Goal: Task Accomplishment & Management: Use online tool/utility

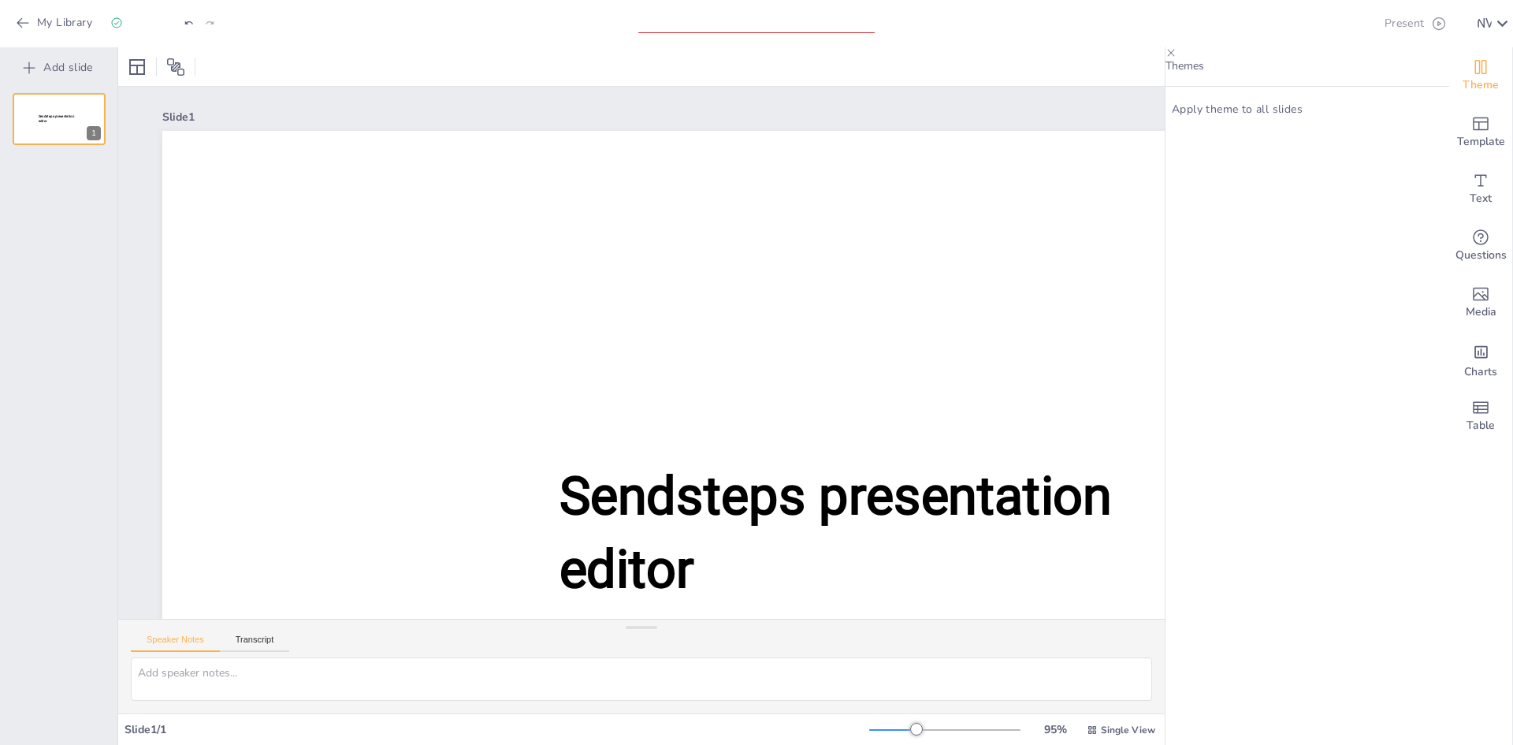
type input "New Sendsteps"
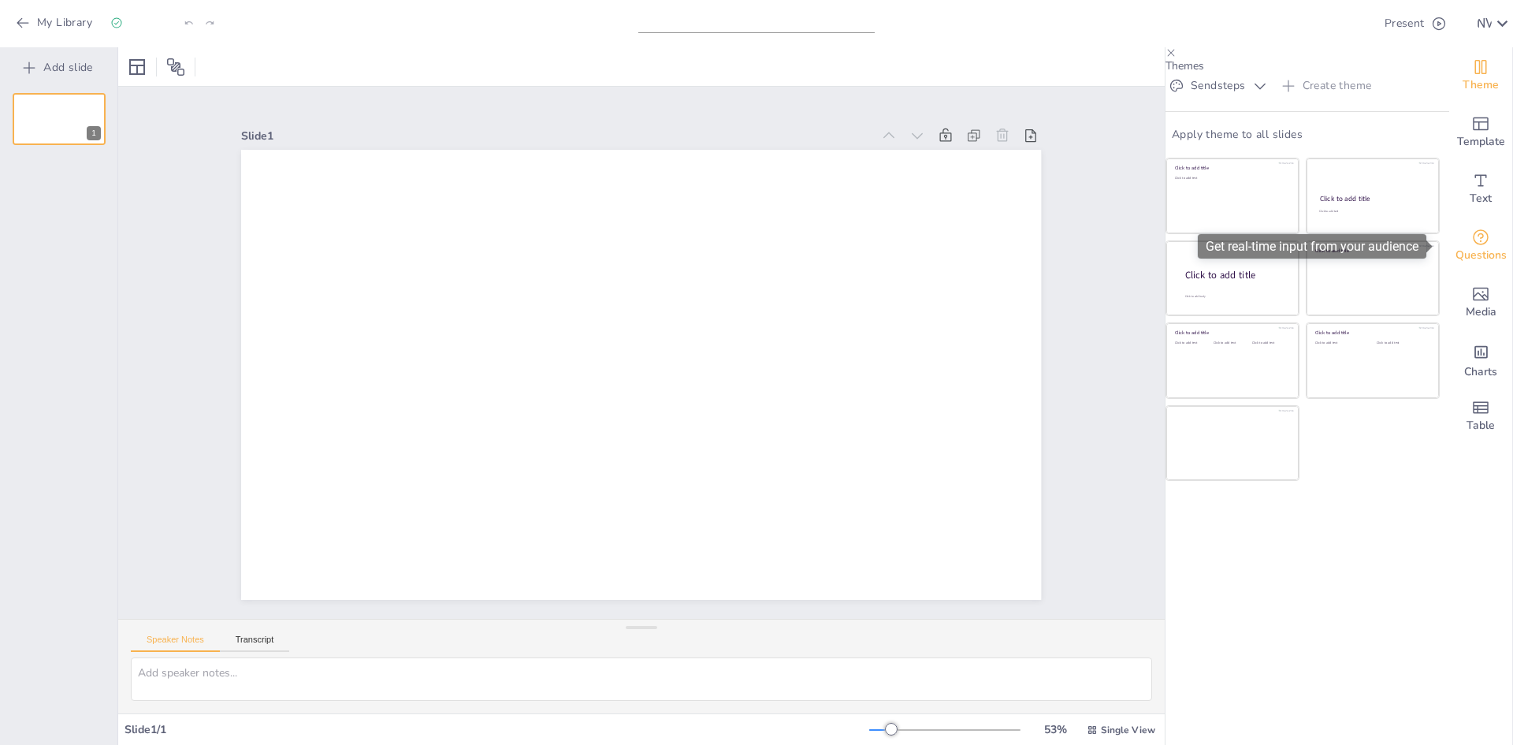
click at [1473, 244] on icon "Get real-time input from your audience" at bounding box center [1481, 237] width 16 height 16
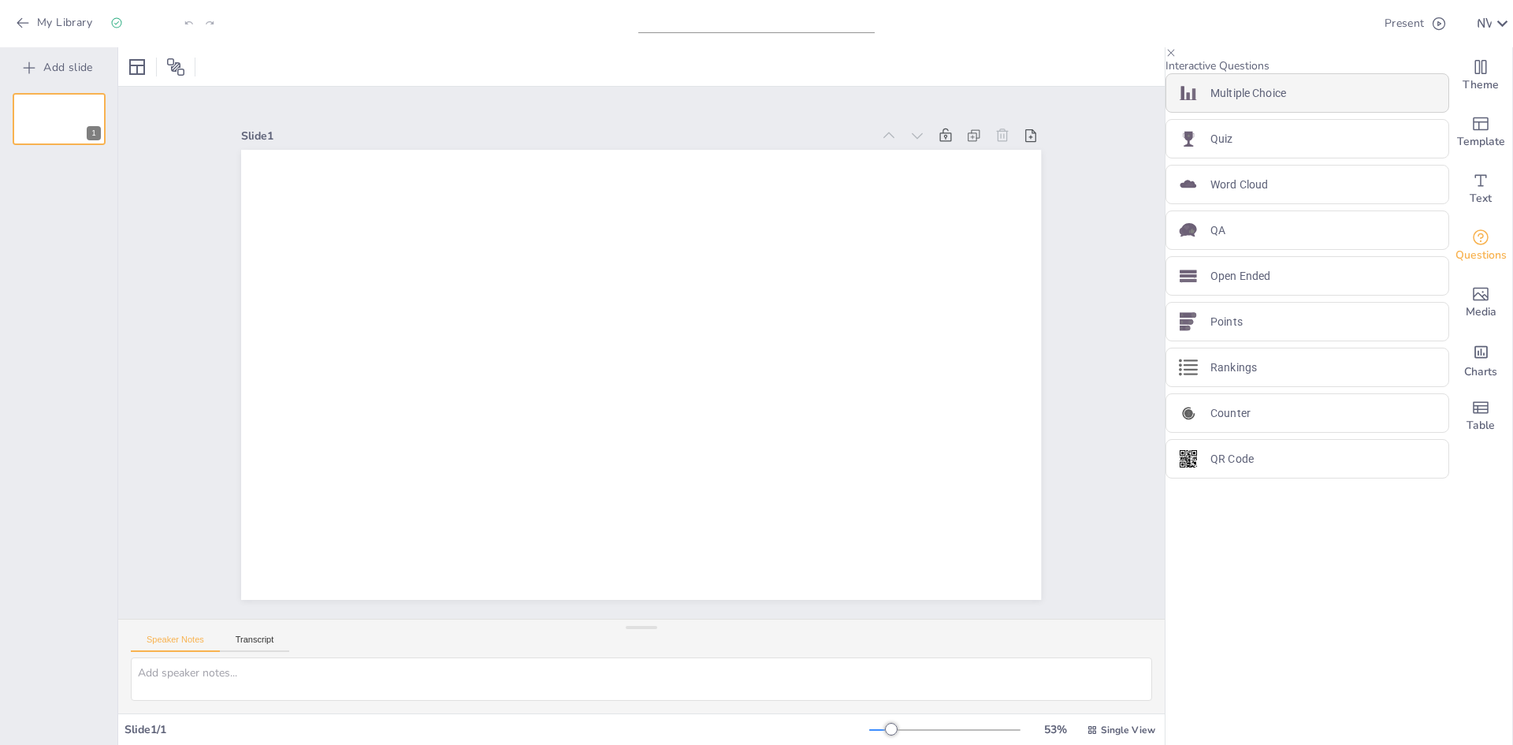
click at [1256, 102] on p "Multiple Choice" at bounding box center [1248, 93] width 76 height 17
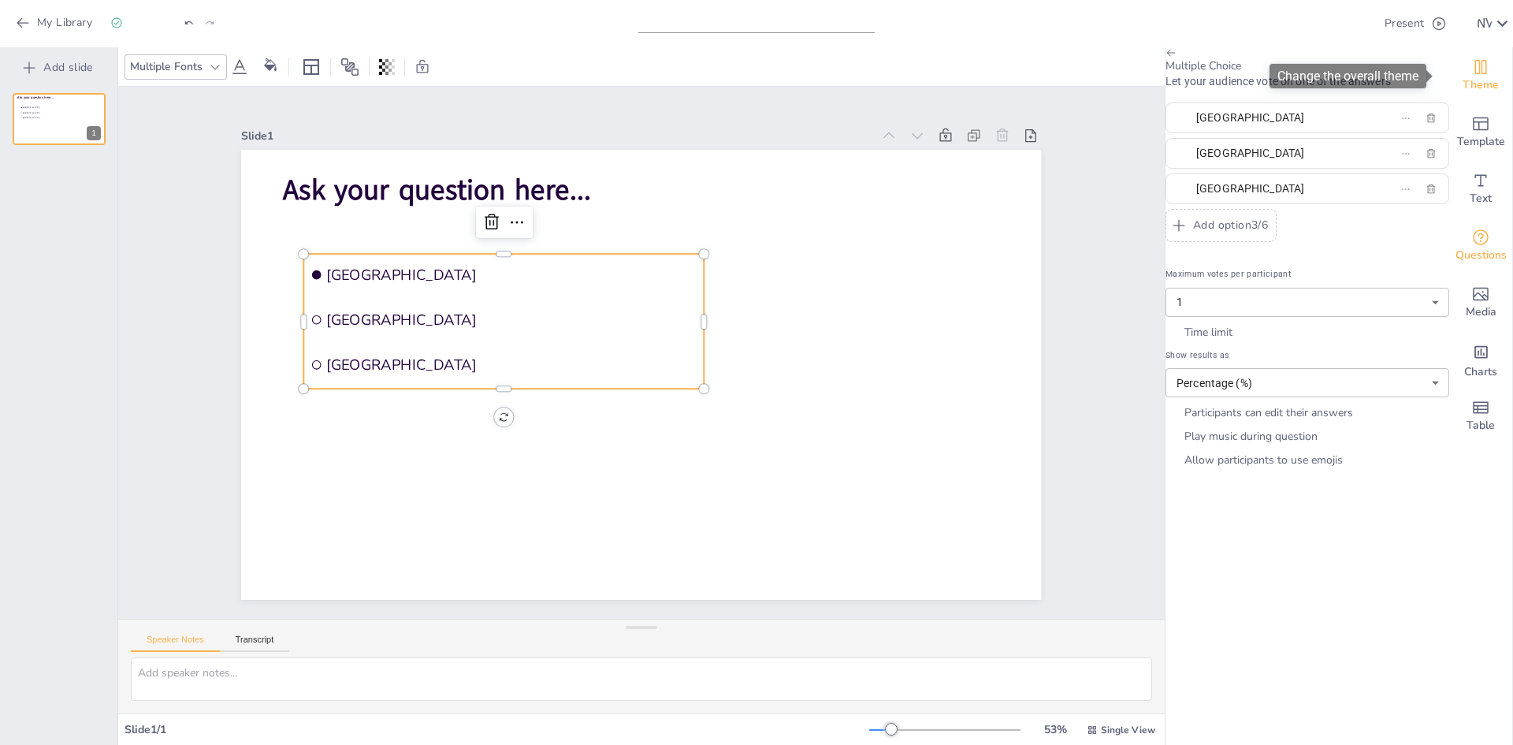
click at [1475, 72] on icon "Change the overall theme" at bounding box center [1480, 67] width 19 height 19
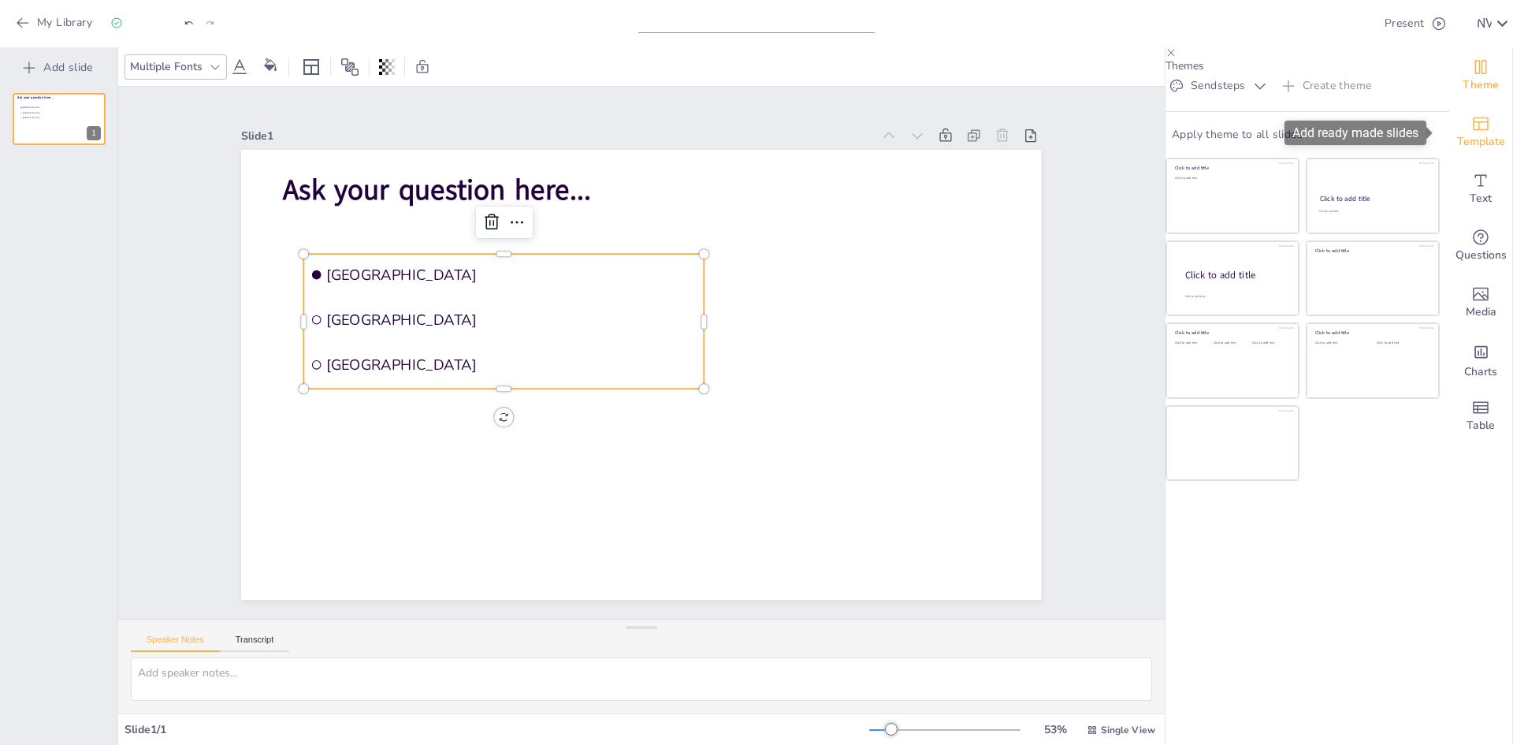
click at [1480, 130] on div "Template" at bounding box center [1480, 132] width 63 height 57
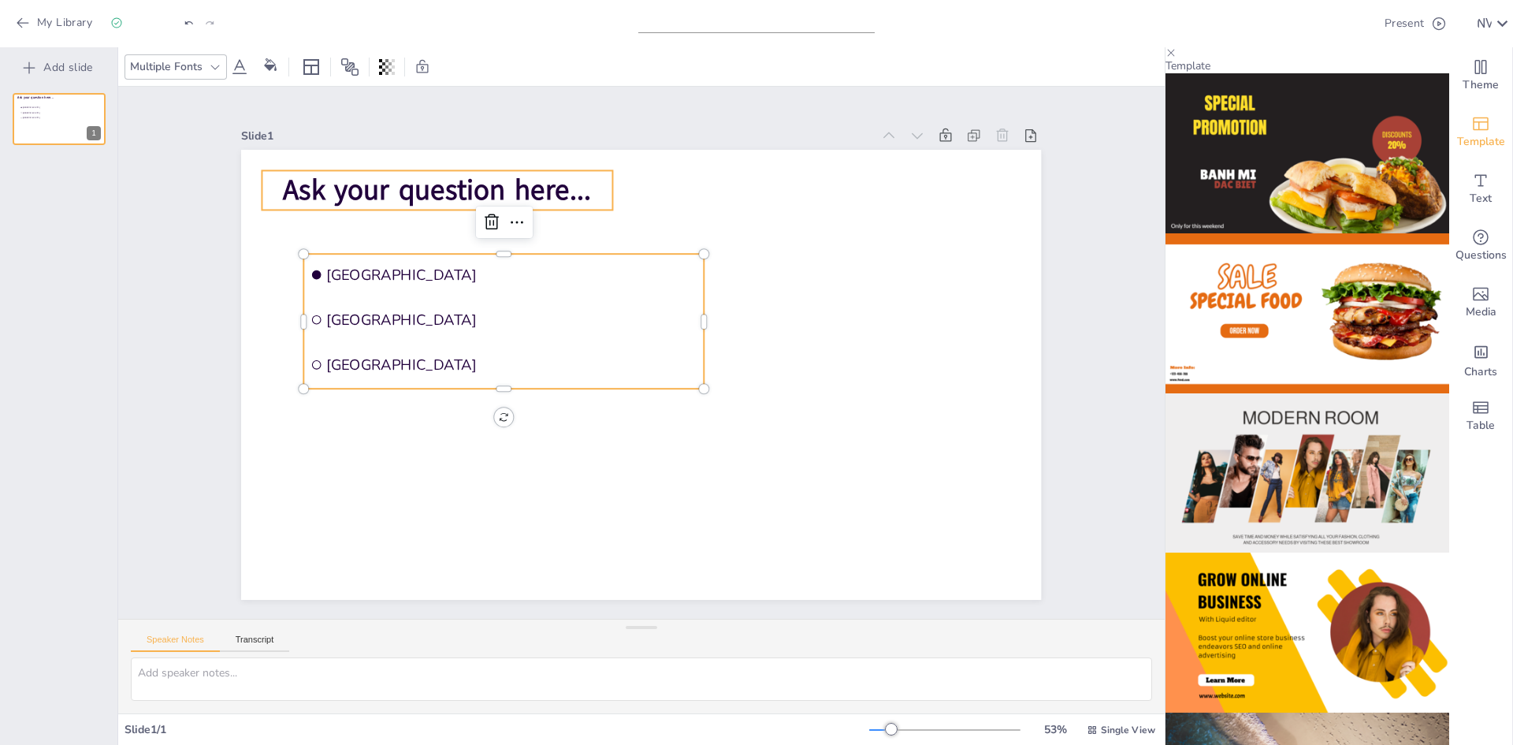
click at [410, 177] on span "Ask your question here..." at bounding box center [438, 190] width 308 height 39
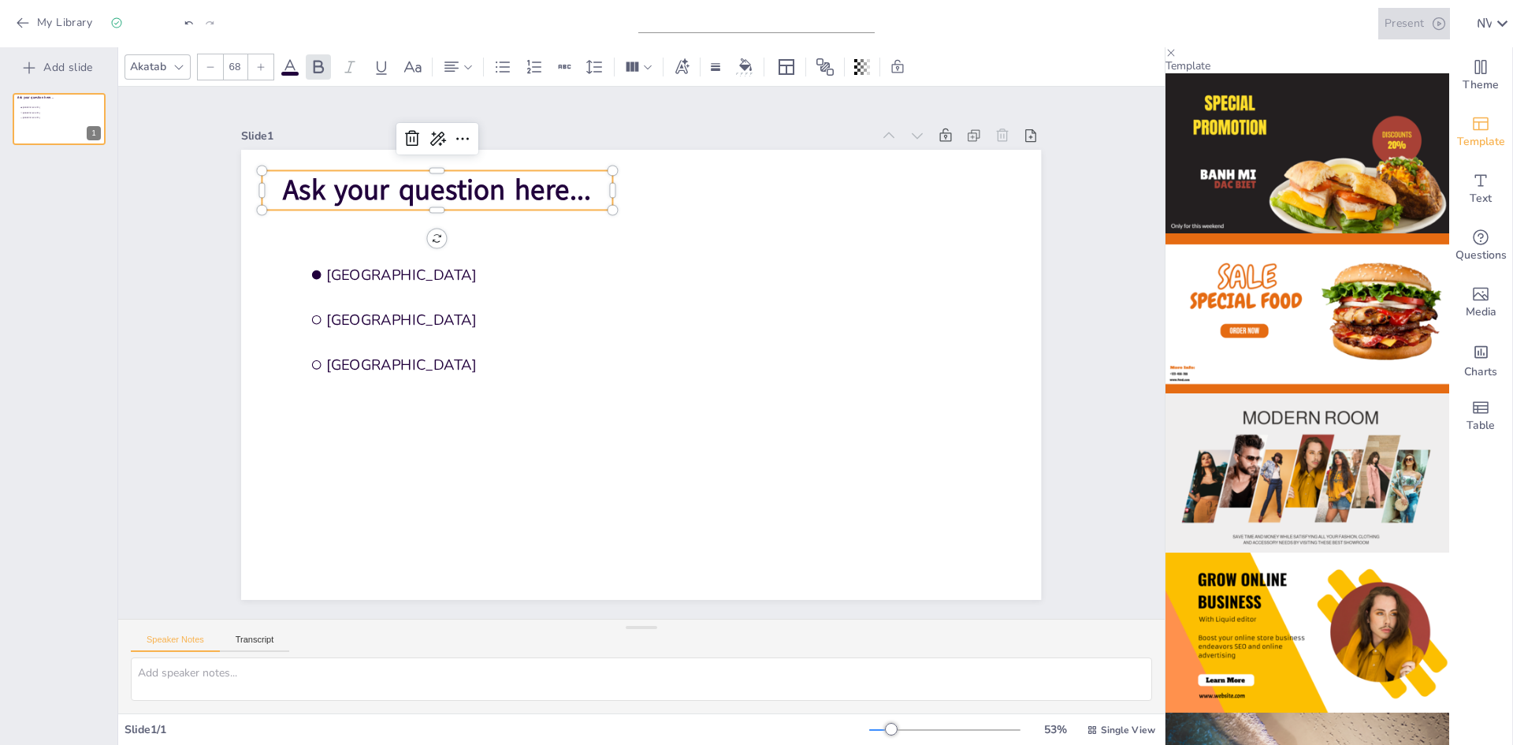
click at [1382, 17] on button "Present" at bounding box center [1414, 24] width 72 height 32
click at [1405, 60] on li "Preview presentation" at bounding box center [1421, 58] width 124 height 25
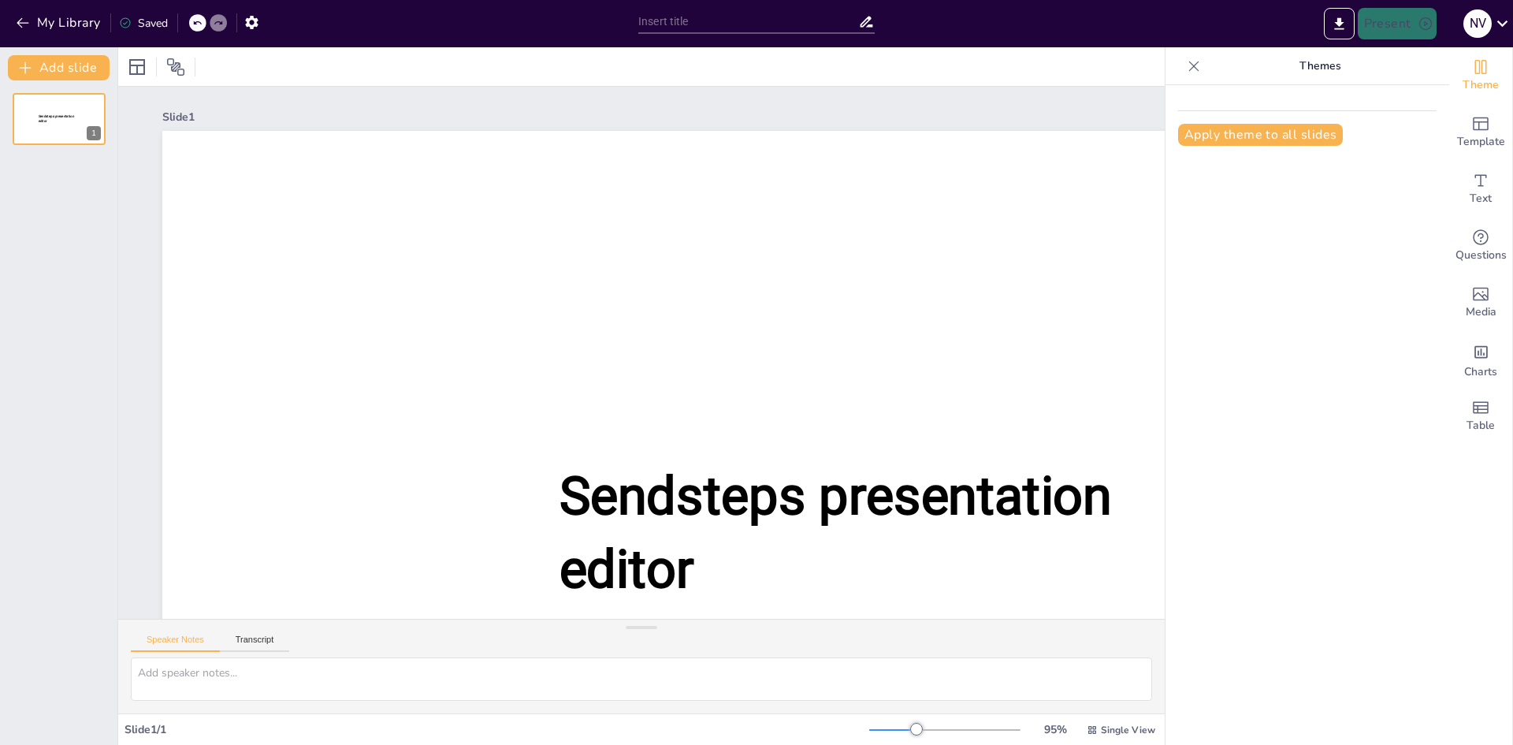
type input "New Sendsteps"
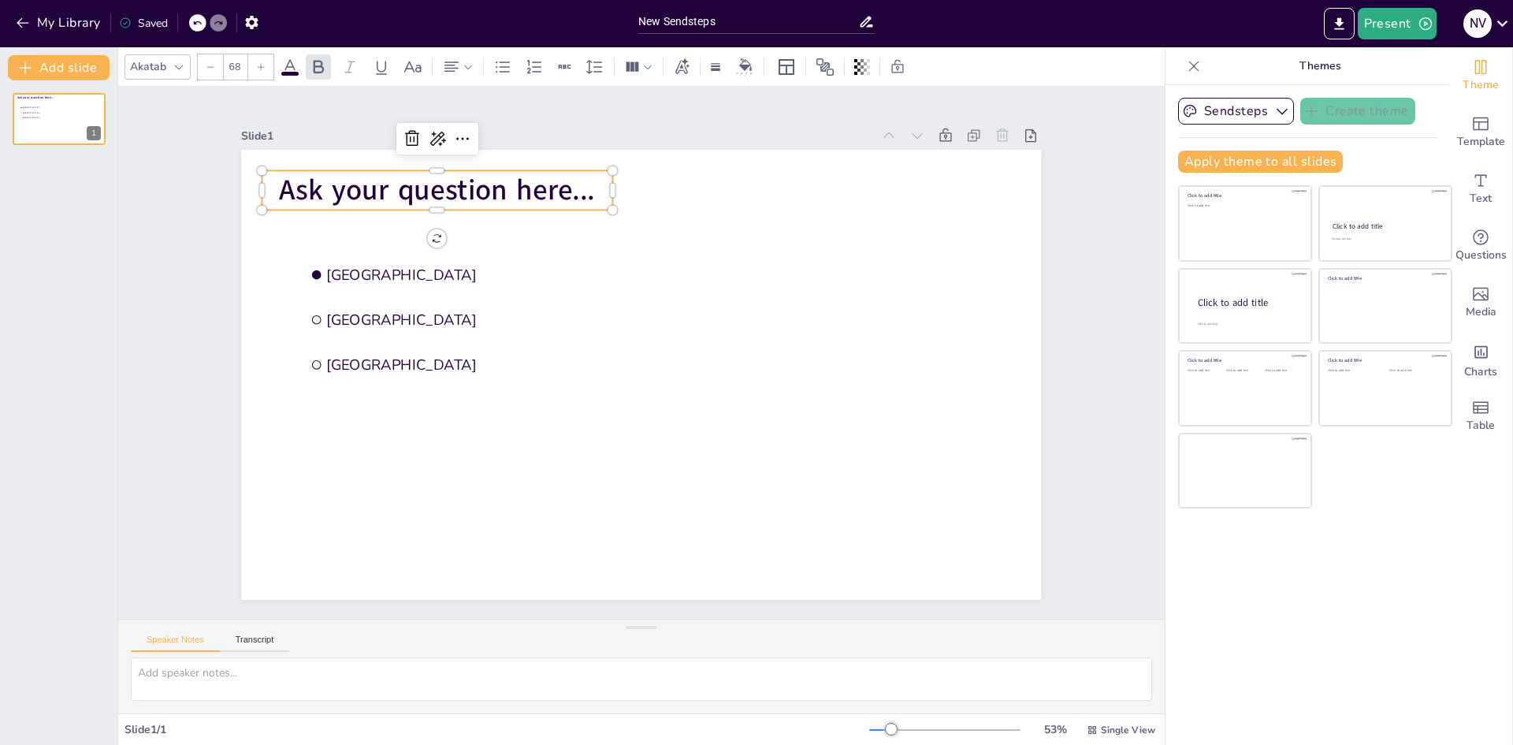
click at [500, 184] on span "Ask your question here..." at bounding box center [438, 190] width 316 height 39
click at [453, 189] on span "Ask your question here..." at bounding box center [438, 190] width 316 height 39
drag, startPoint x: 448, startPoint y: 180, endPoint x: 407, endPoint y: 183, distance: 41.0
click at [407, 183] on span "Ask your question here..." at bounding box center [438, 190] width 316 height 39
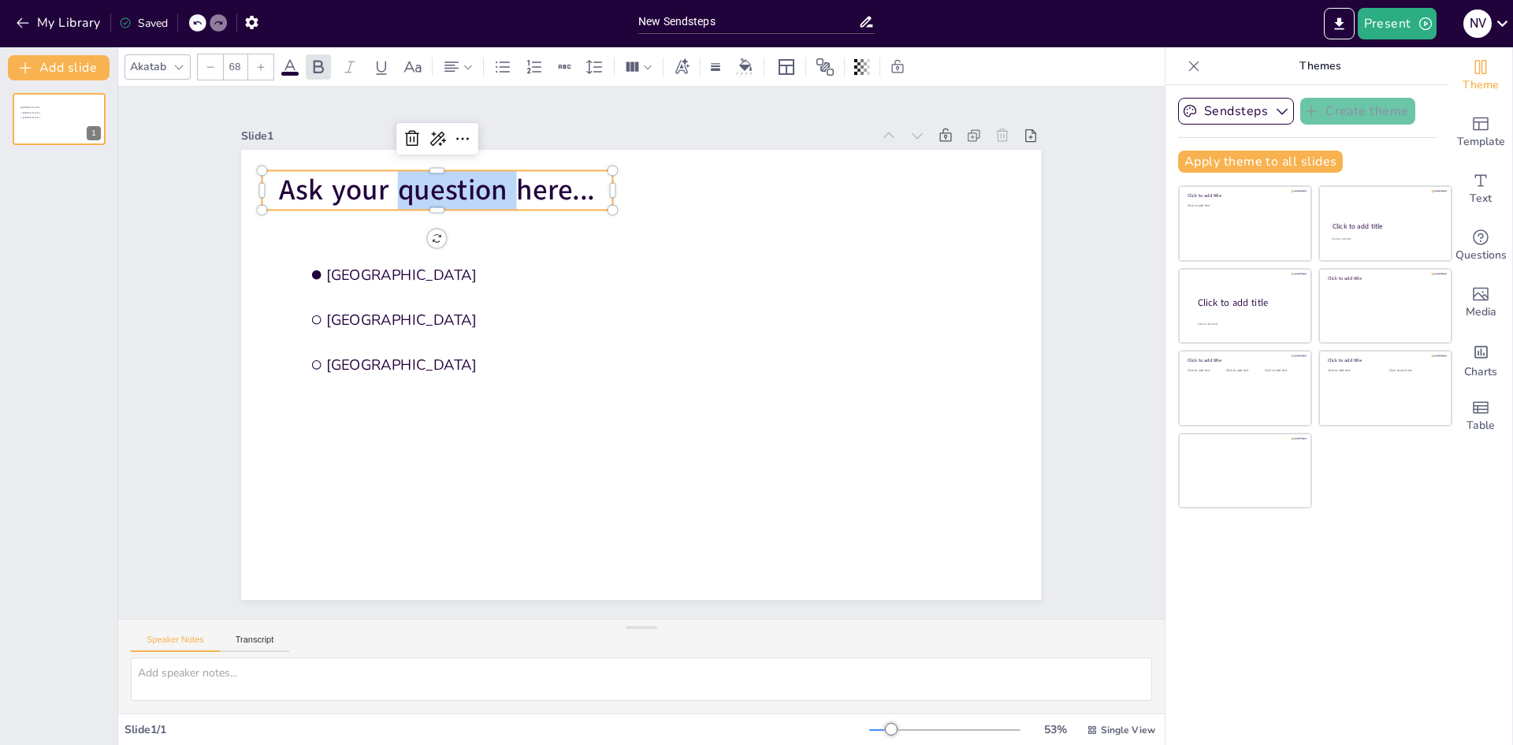
click at [407, 183] on span "Ask your question here..." at bounding box center [438, 190] width 316 height 39
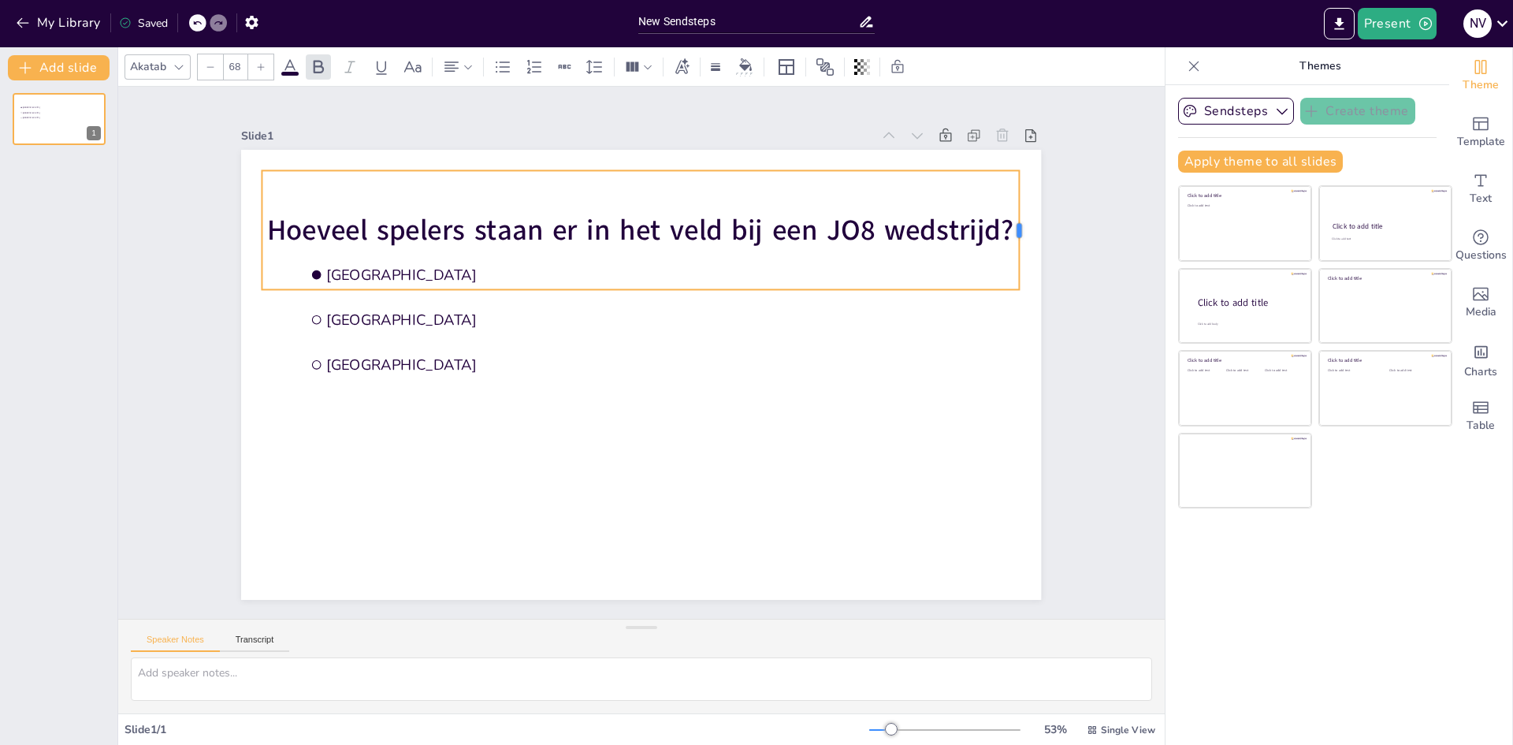
drag, startPoint x: 601, startPoint y: 222, endPoint x: 965, endPoint y: 221, distance: 364.1
click at [1019, 213] on div at bounding box center [1025, 229] width 13 height 119
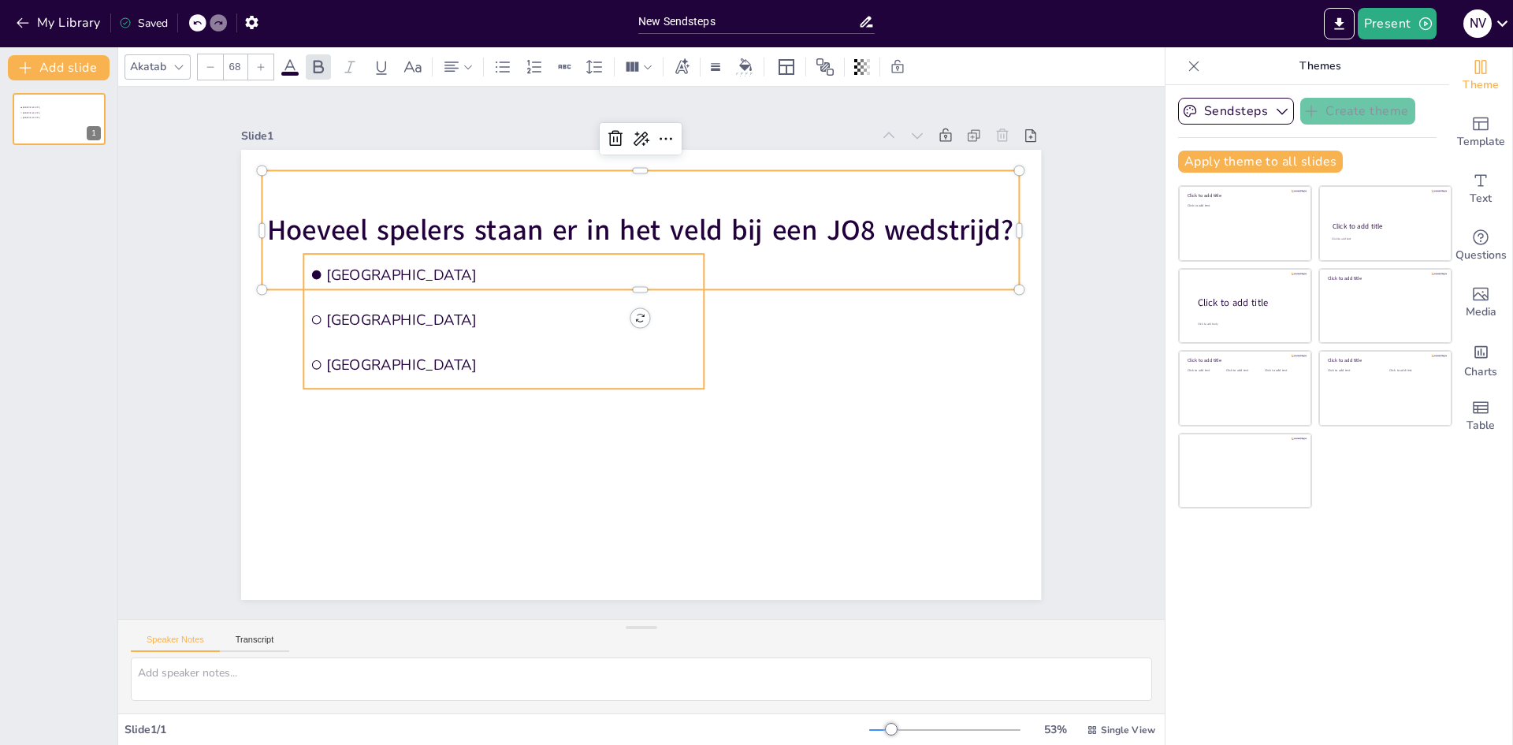
click at [426, 375] on li "The Hague" at bounding box center [504, 365] width 400 height 42
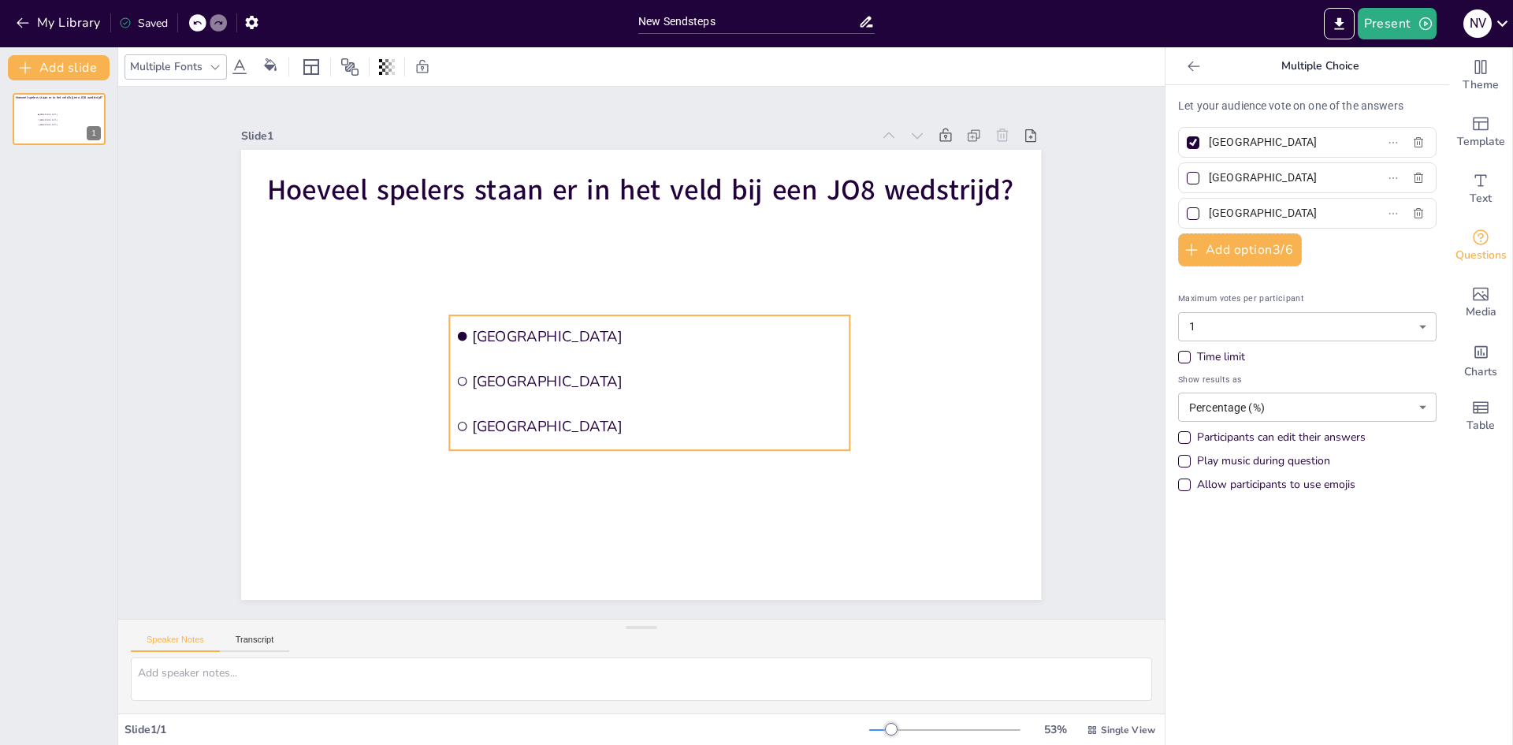
drag, startPoint x: 549, startPoint y: 249, endPoint x: 694, endPoint y: 311, distance: 158.2
click at [694, 315] on li "Amsterdam" at bounding box center [650, 336] width 400 height 42
click at [622, 408] on li "The Hague" at bounding box center [650, 426] width 400 height 42
drag, startPoint x: 614, startPoint y: 422, endPoint x: 582, endPoint y: 422, distance: 31.5
click at [609, 422] on span "The Hague" at bounding box center [657, 426] width 371 height 20
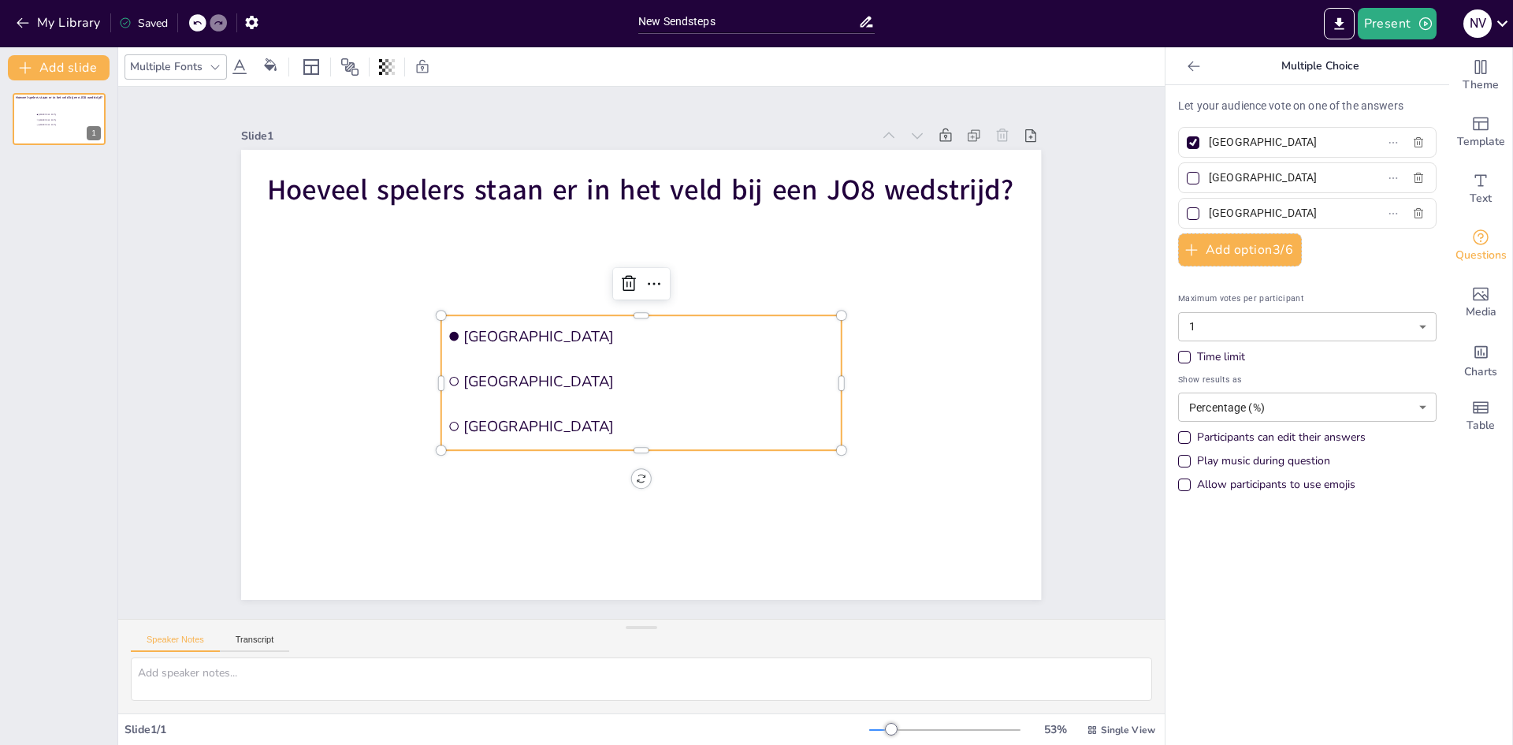
click at [1243, 141] on input "Amsterdam" at bounding box center [1282, 142] width 147 height 23
type input "7 tegen 7"
click at [1181, 359] on div "Time limit" at bounding box center [1185, 357] width 8 height 8
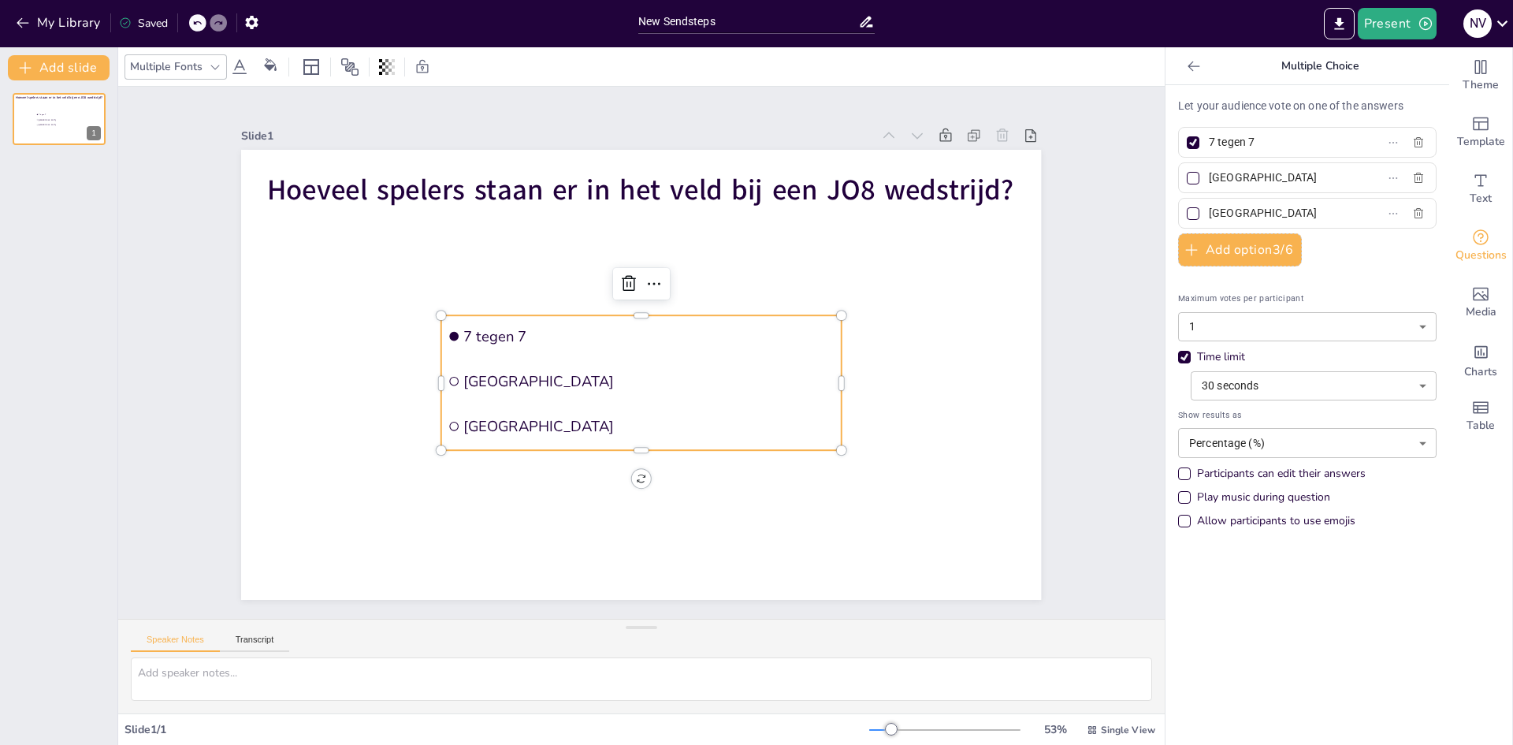
click at [1333, 441] on body "My Library Saved New Sendsteps Present N v Document fonts Akatab Recently used …" at bounding box center [756, 372] width 1513 height 745
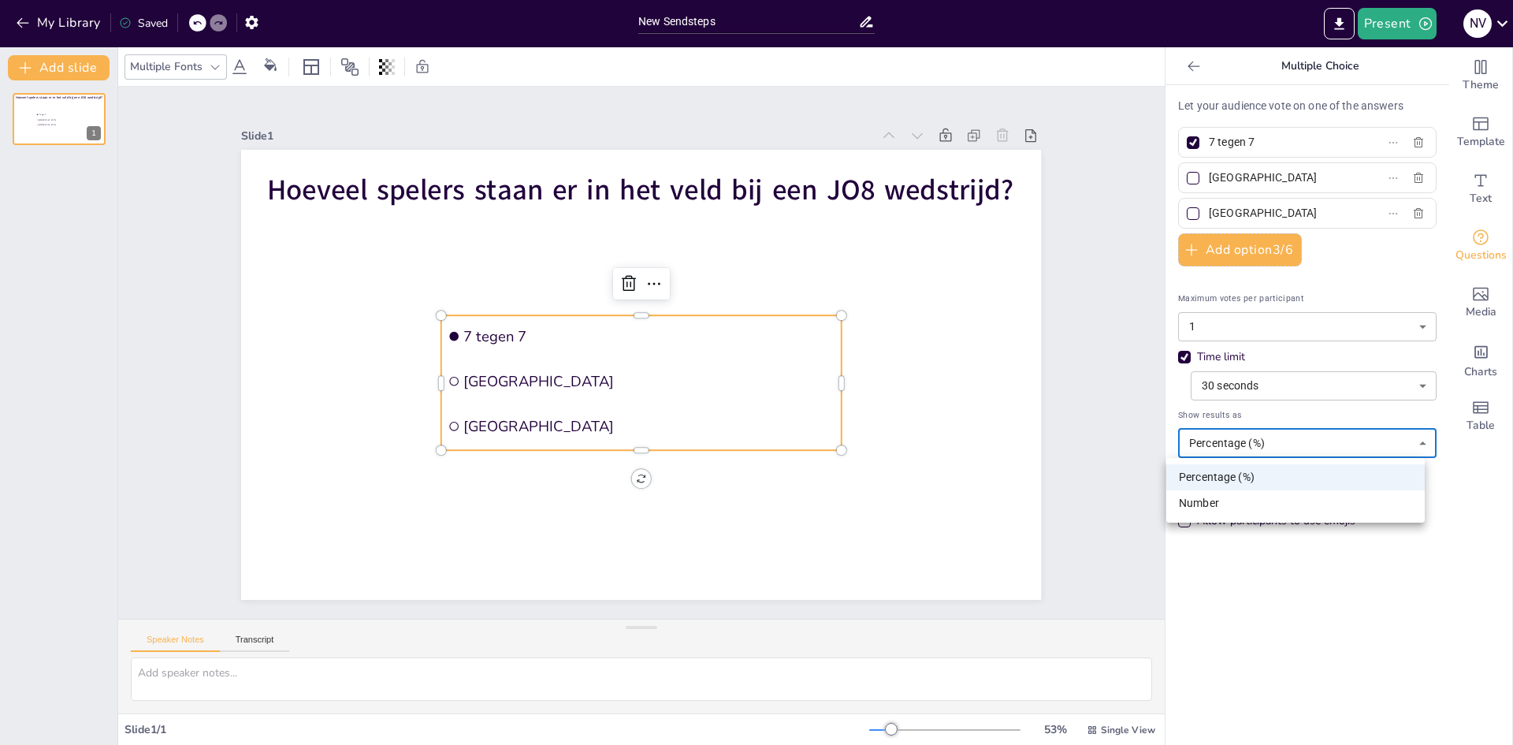
click at [1333, 441] on div at bounding box center [756, 372] width 1513 height 745
click at [1333, 441] on body "My Library Saved New Sendsteps Present N v Document fonts Akatab Recently used …" at bounding box center [756, 372] width 1513 height 745
click at [1209, 498] on li "Number" at bounding box center [1295, 503] width 258 height 26
type input "number"
click at [1259, 177] on input "Rotterdam" at bounding box center [1282, 177] width 147 height 23
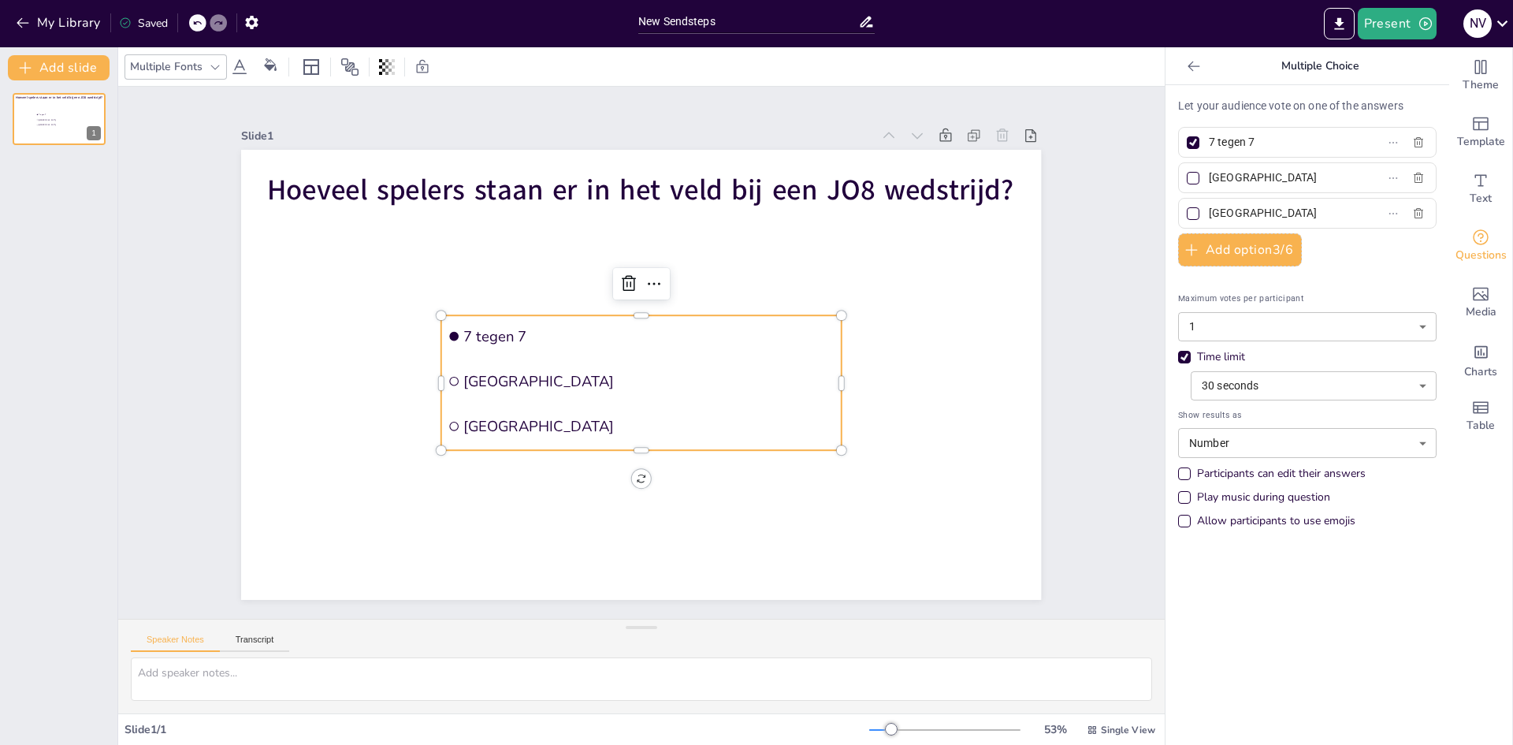
click at [1259, 177] on input "Rotterdam" at bounding box center [1282, 177] width 147 height 23
type input "5 tegen 5"
click at [1187, 147] on div at bounding box center [1193, 142] width 13 height 13
click at [1209, 147] on input "7 tegen 7" at bounding box center [1282, 142] width 147 height 23
checkbox input "false"
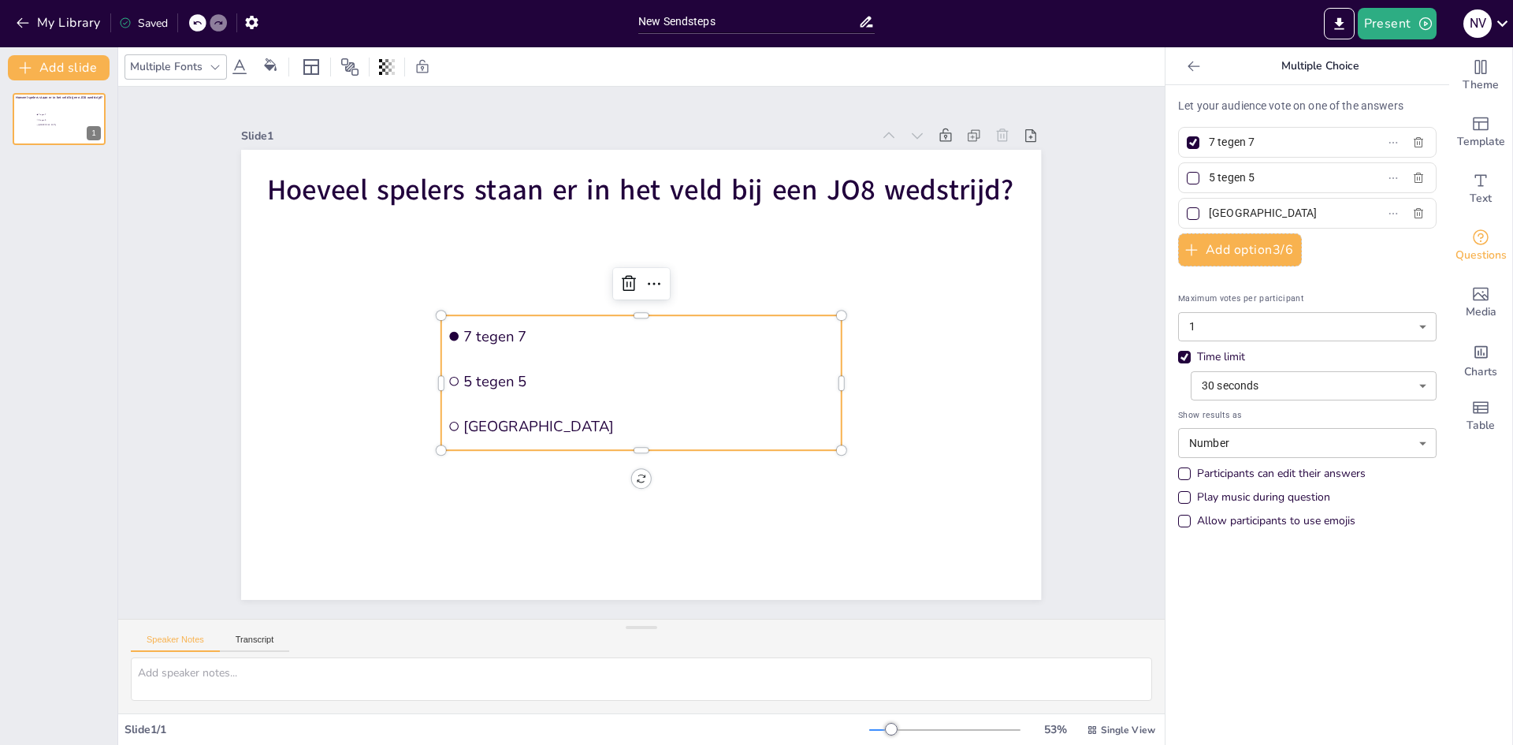
checkbox input "false"
click at [1238, 207] on input "The Hague" at bounding box center [1282, 213] width 147 height 23
click at [1238, 210] on input "The Hague" at bounding box center [1282, 213] width 147 height 23
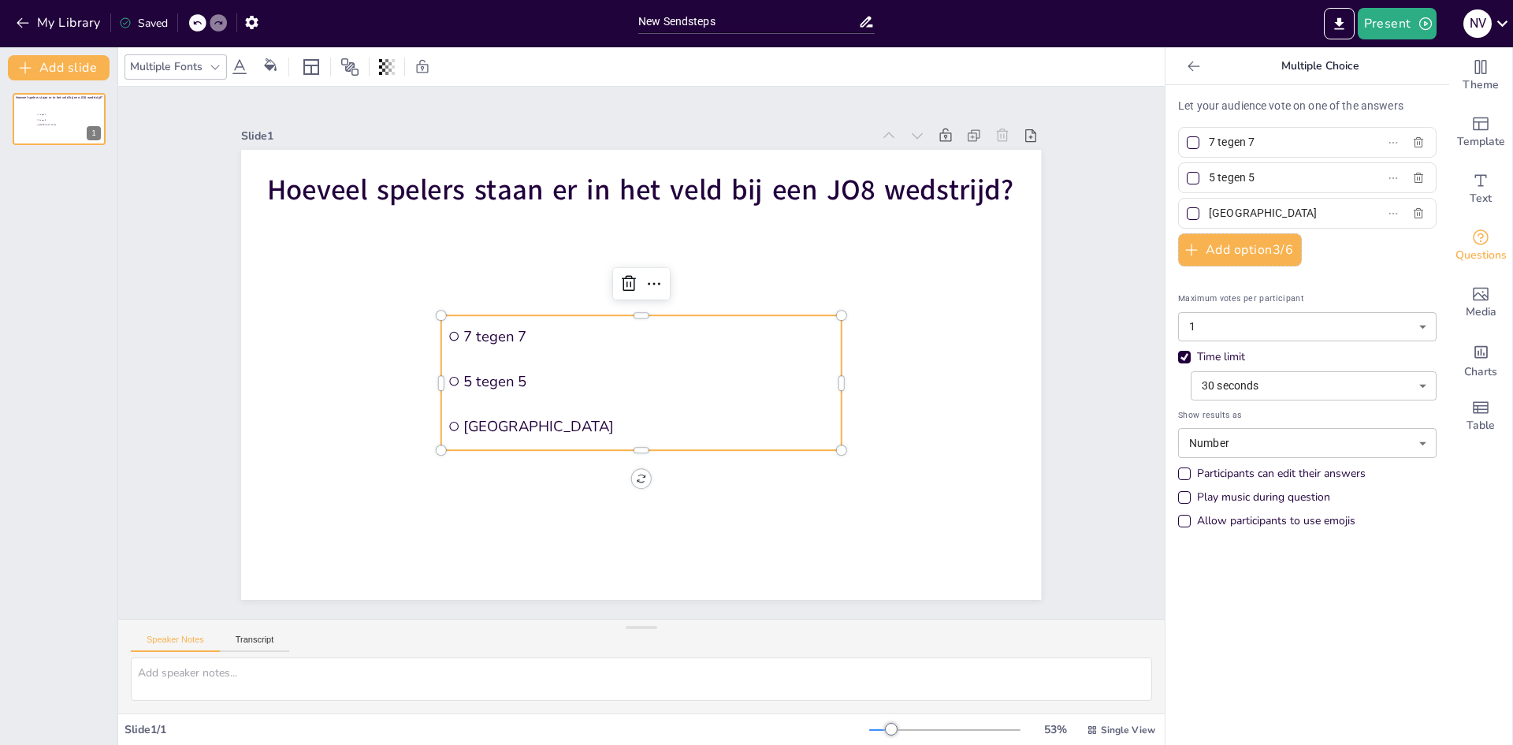
click at [1238, 210] on input "The Hague" at bounding box center [1282, 213] width 147 height 23
type input "6 tegen 6"
click at [1232, 246] on button "Add option 3 / 6" at bounding box center [1240, 249] width 124 height 33
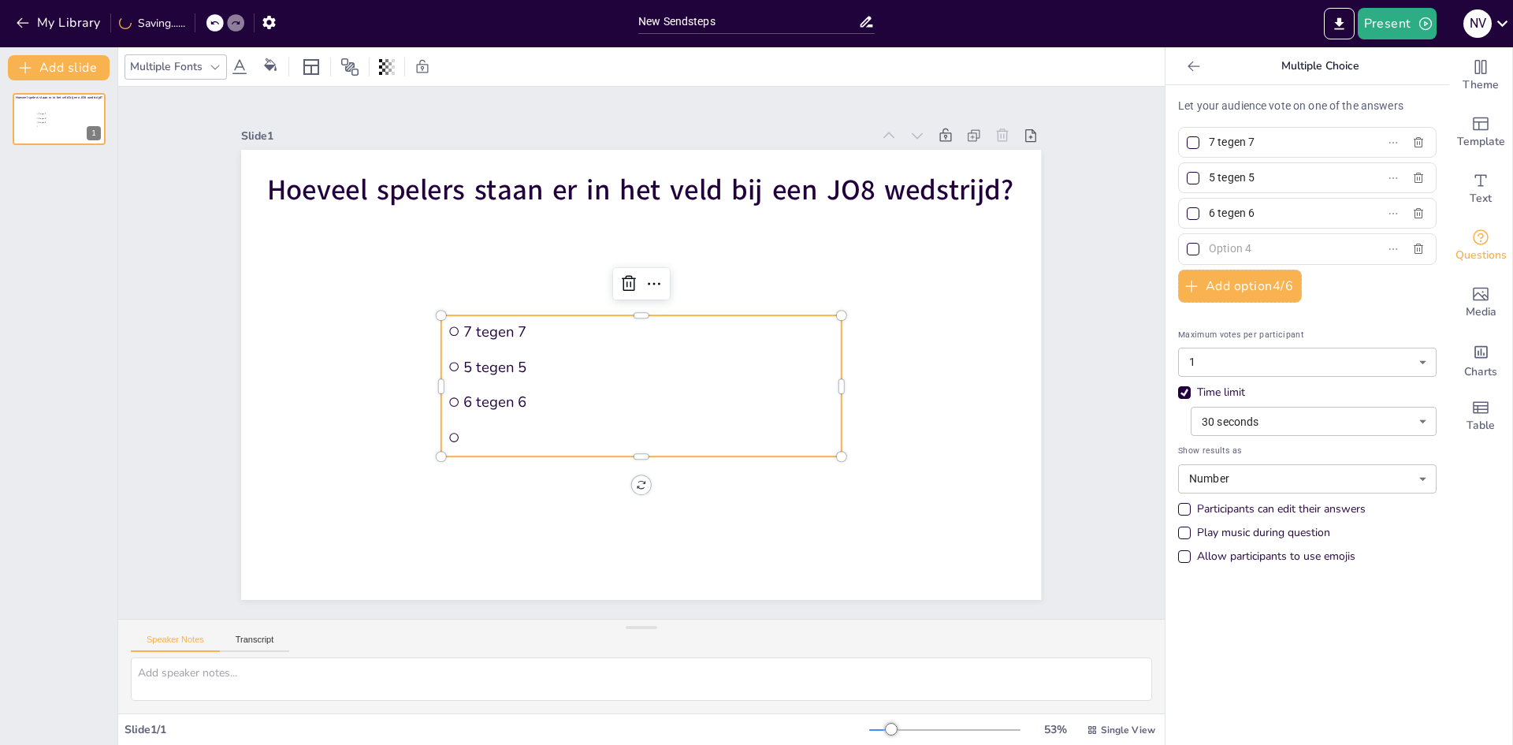
click at [1249, 249] on input "text" at bounding box center [1282, 248] width 147 height 23
type input "8 tegen 8"
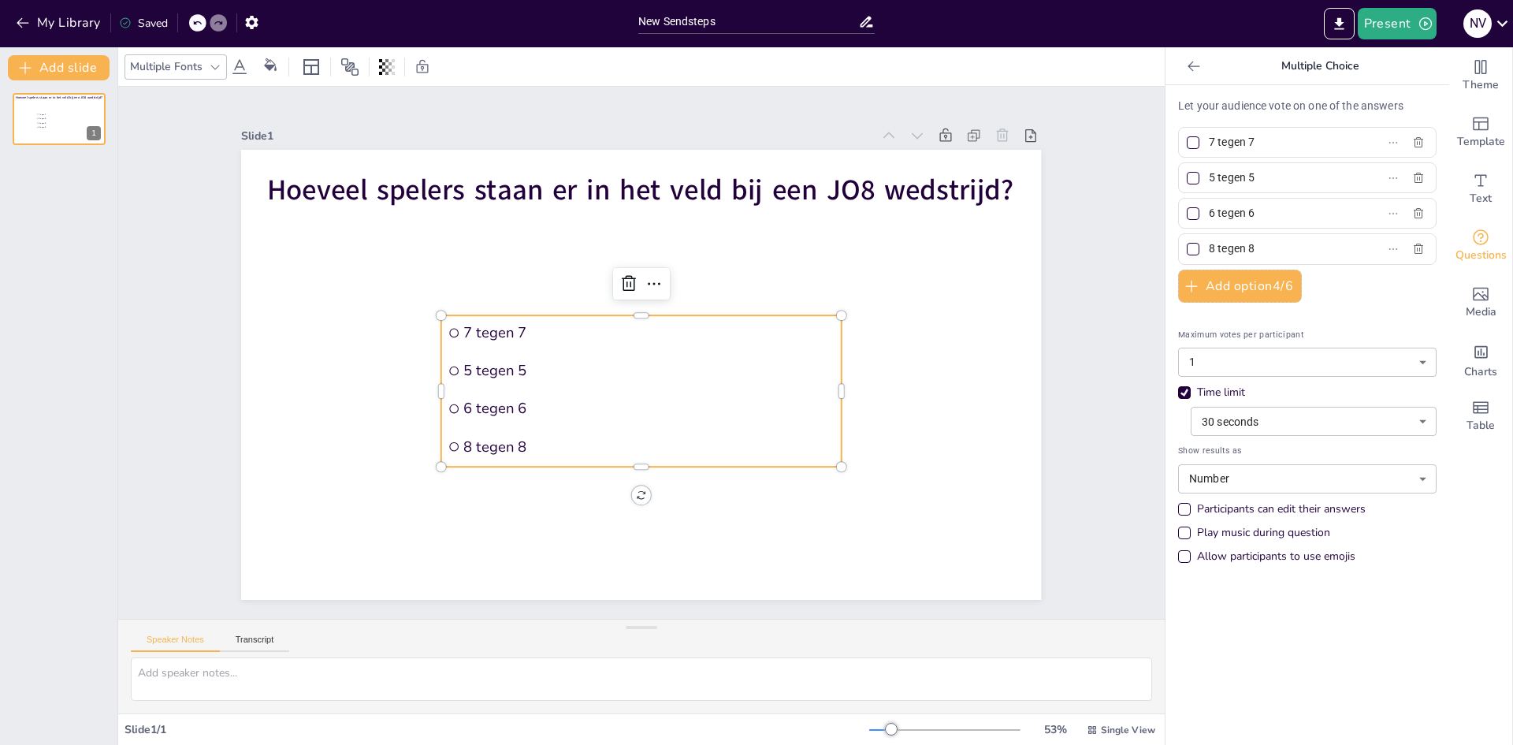
click at [1189, 213] on div at bounding box center [1193, 214] width 8 height 8
click at [1209, 213] on input "6 tegen 6" at bounding box center [1282, 213] width 147 height 23
checkbox input "true"
click at [1384, 21] on button "Present" at bounding box center [1397, 24] width 79 height 32
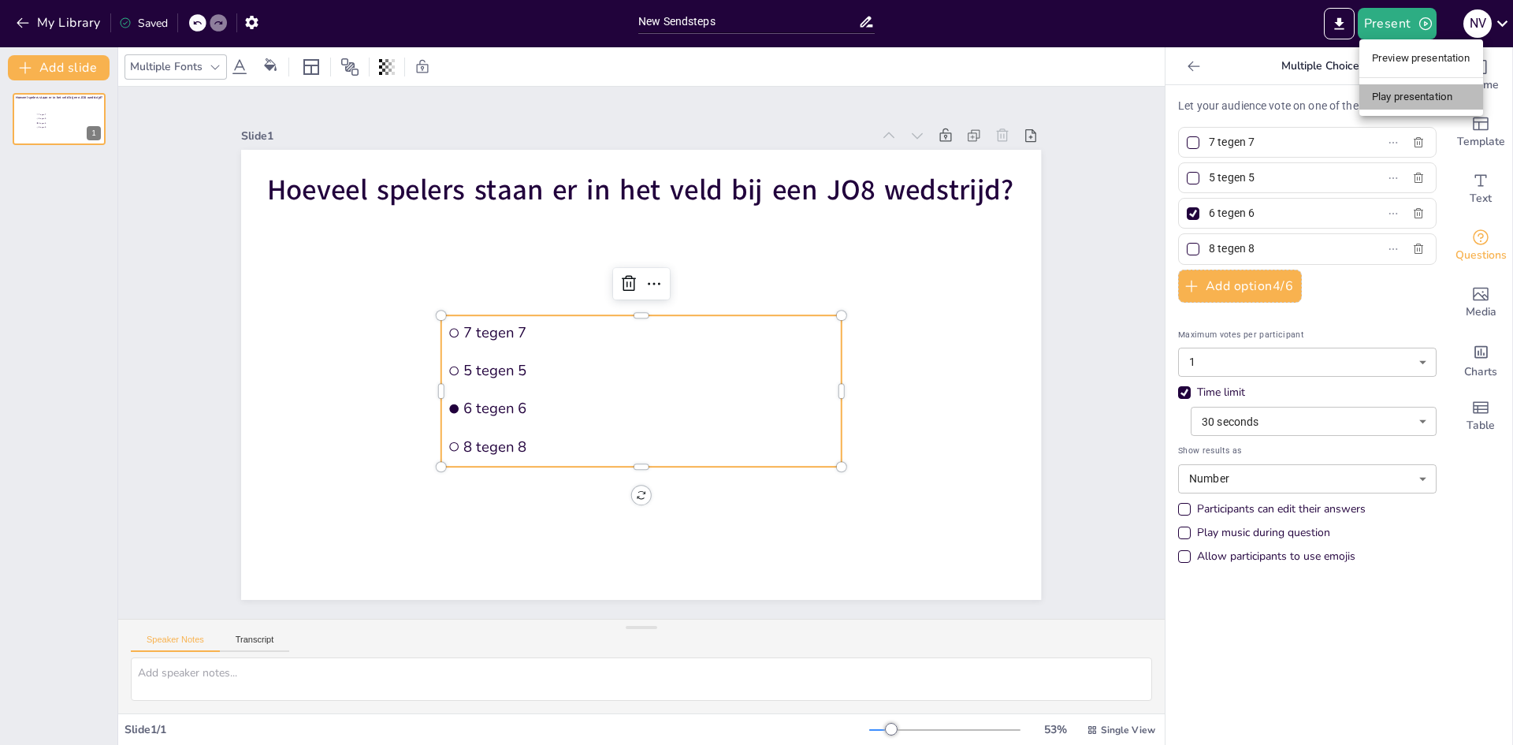
click at [1400, 99] on li "Play presentation" at bounding box center [1421, 96] width 124 height 25
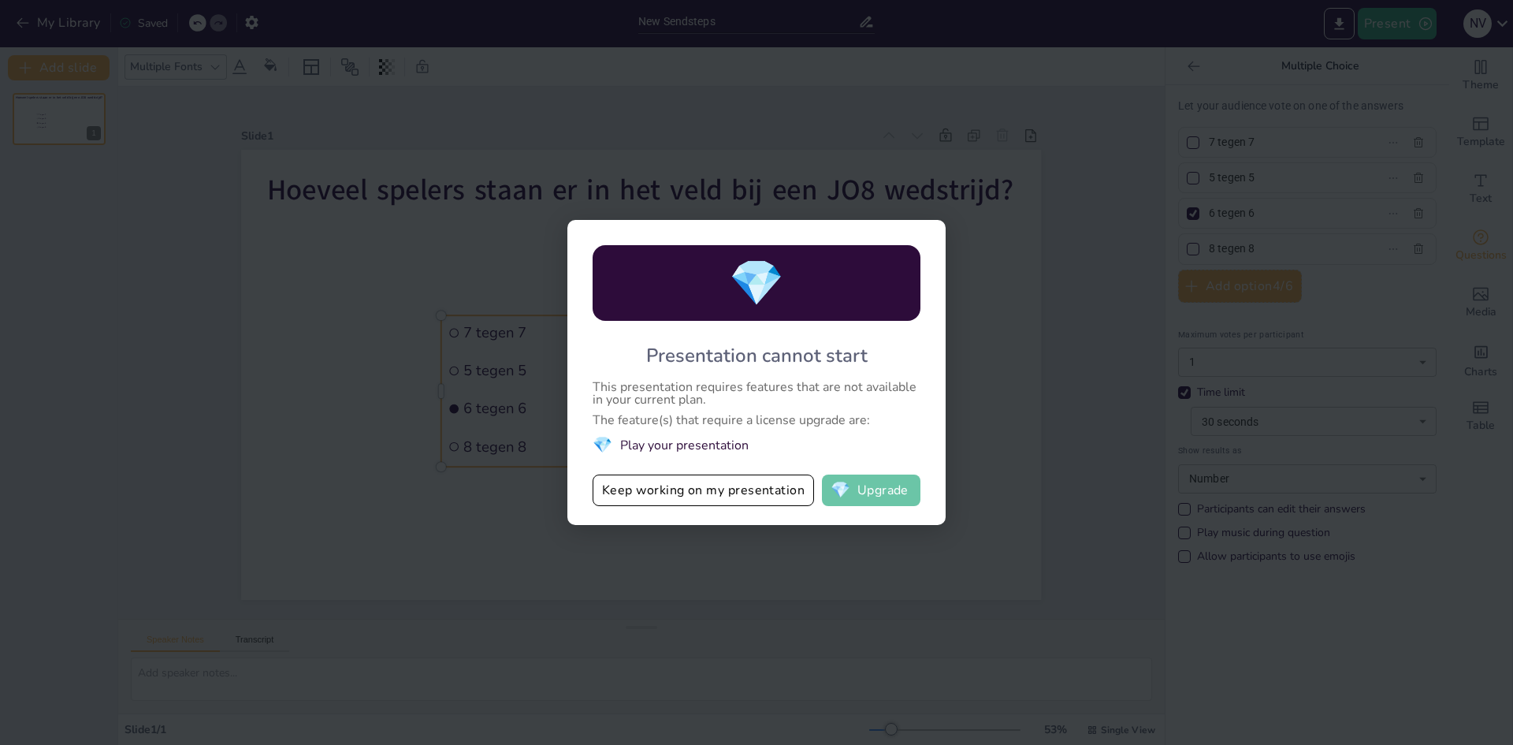
click at [865, 493] on button "💎 Upgrade" at bounding box center [871, 490] width 99 height 32
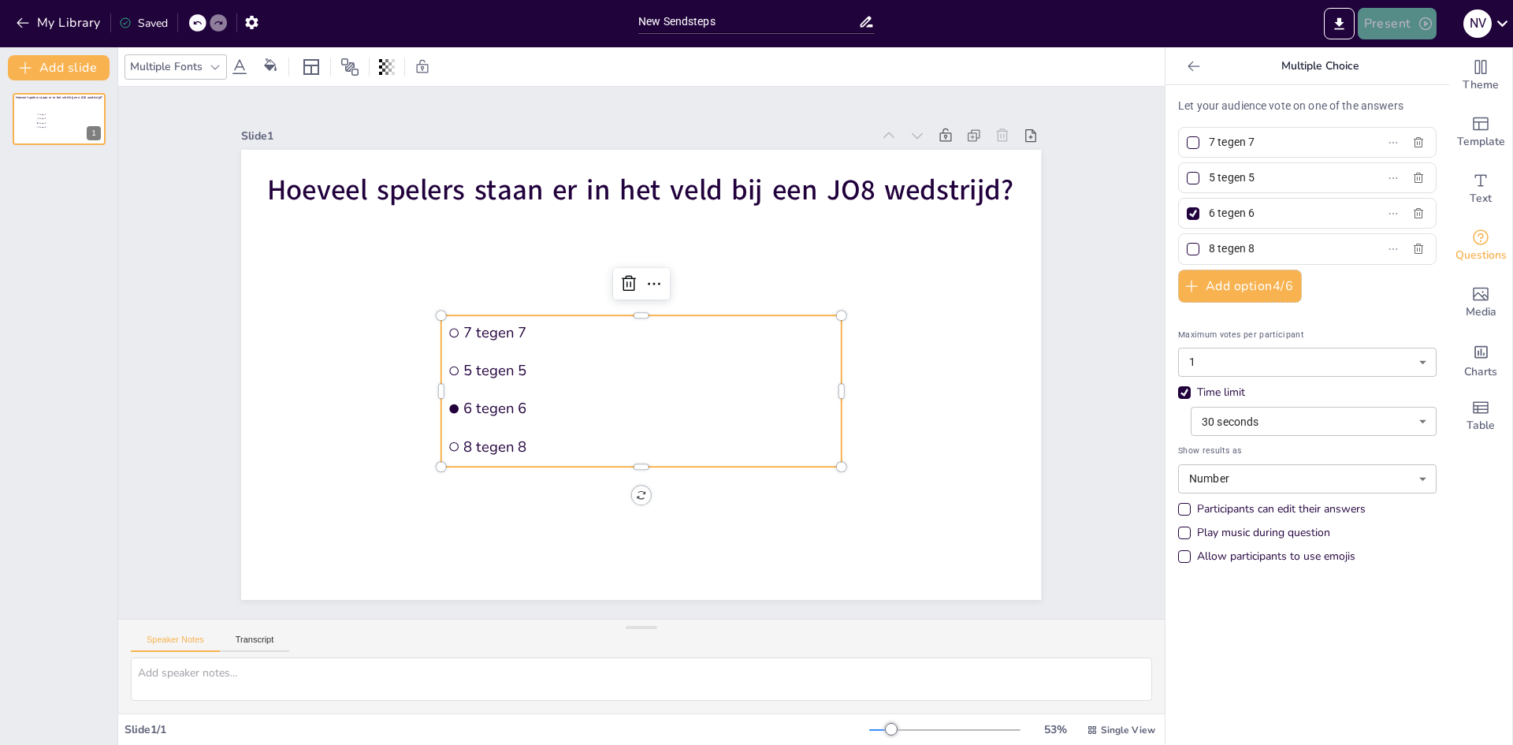
click at [1418, 24] on icon "button" at bounding box center [1426, 24] width 16 height 16
click at [1416, 57] on li "Preview presentation" at bounding box center [1421, 58] width 124 height 25
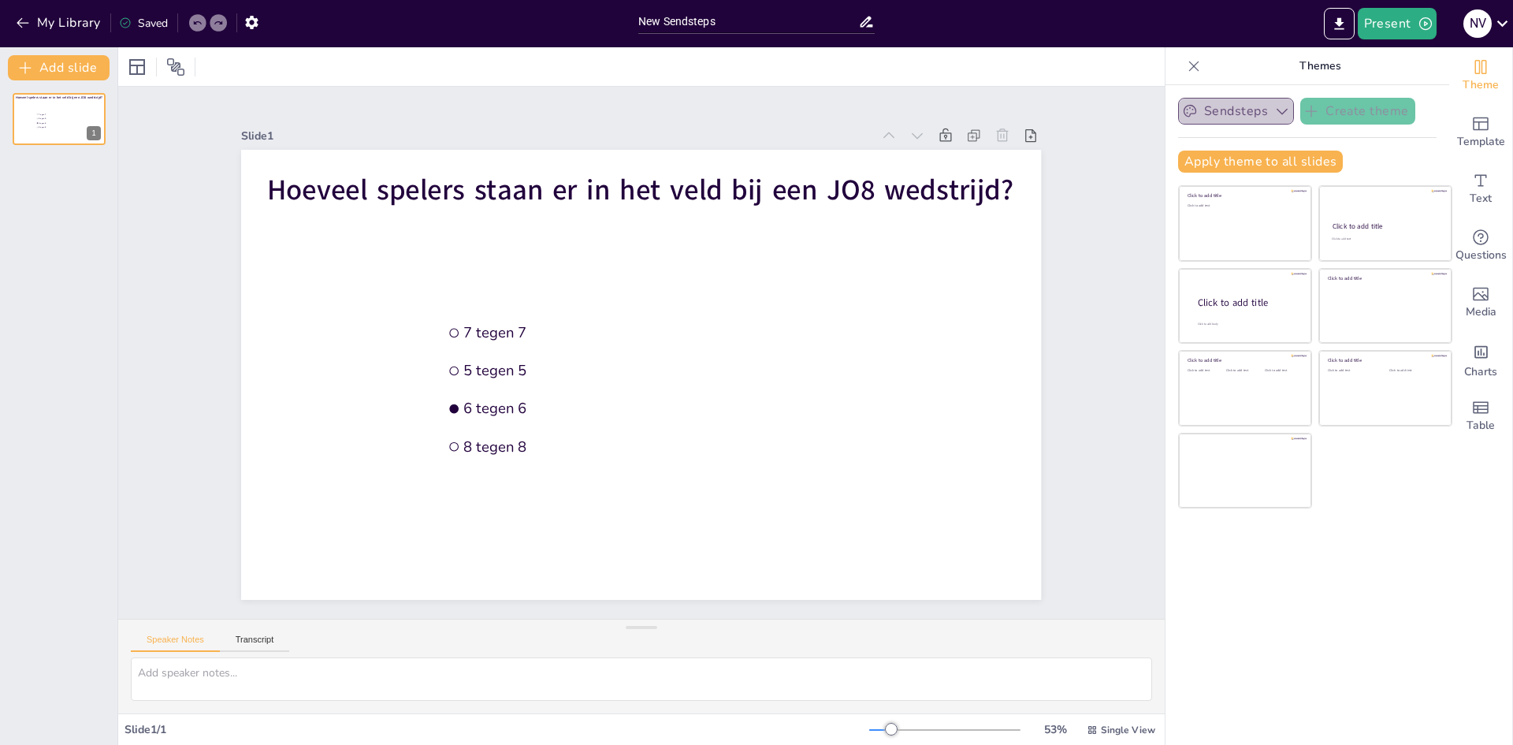
click at [1233, 116] on button "Sendsteps" at bounding box center [1236, 111] width 116 height 27
click at [1237, 114] on button "Sendsteps" at bounding box center [1236, 111] width 116 height 27
click at [1387, 19] on button "Present" at bounding box center [1397, 24] width 79 height 32
click at [1418, 97] on li "Play presentation" at bounding box center [1421, 96] width 124 height 25
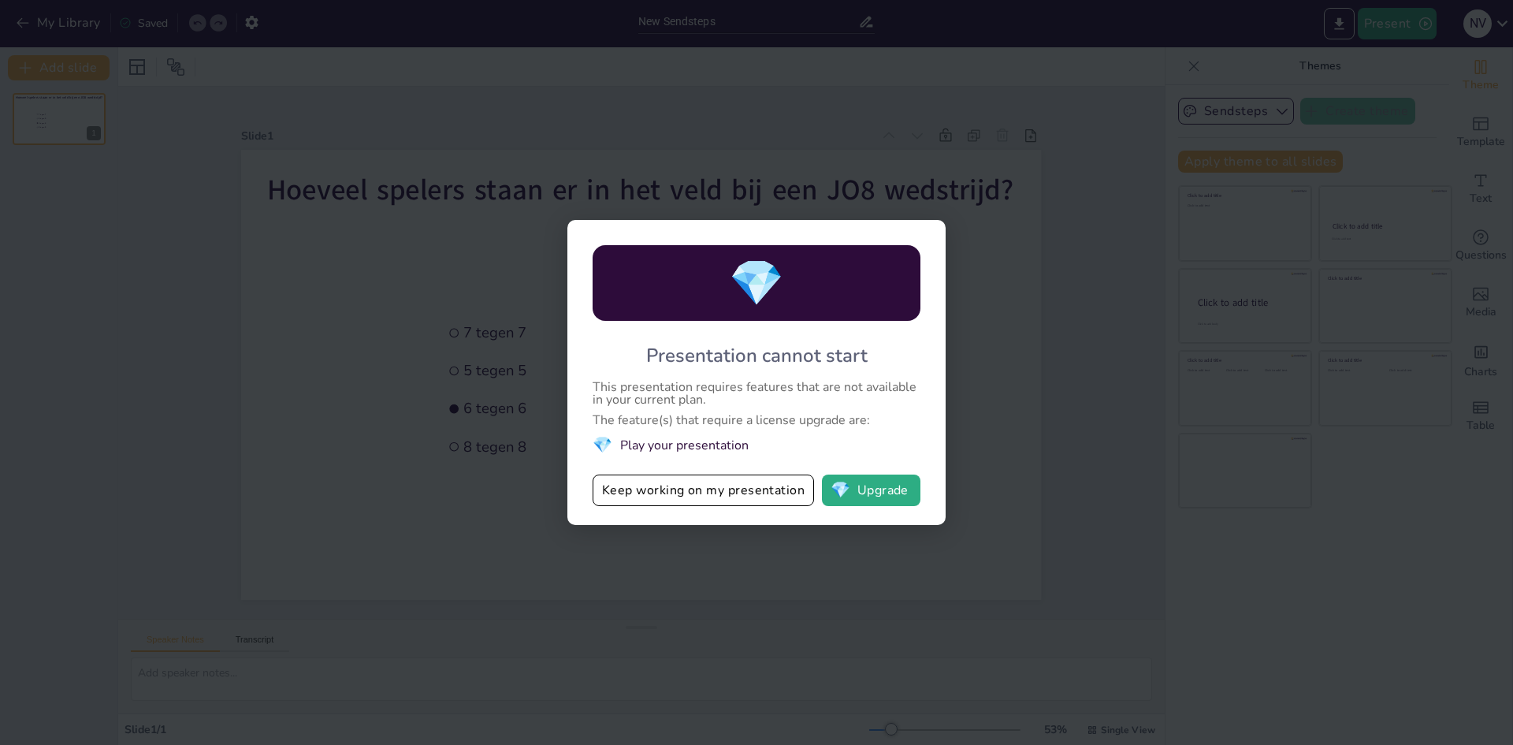
click at [701, 448] on li "💎 Play your presentation" at bounding box center [757, 444] width 328 height 21
click at [1010, 240] on div "💎 Presentation cannot start This presentation requires features that are not av…" at bounding box center [756, 372] width 1513 height 745
click at [87, 95] on div "💎 Presentation cannot start This presentation requires features that are not av…" at bounding box center [756, 372] width 1513 height 745
drag, startPoint x: 43, startPoint y: 28, endPoint x: 50, endPoint y: 27, distance: 8.0
click at [43, 28] on div "💎 Presentation cannot start This presentation requires features that are not av…" at bounding box center [756, 372] width 1513 height 745
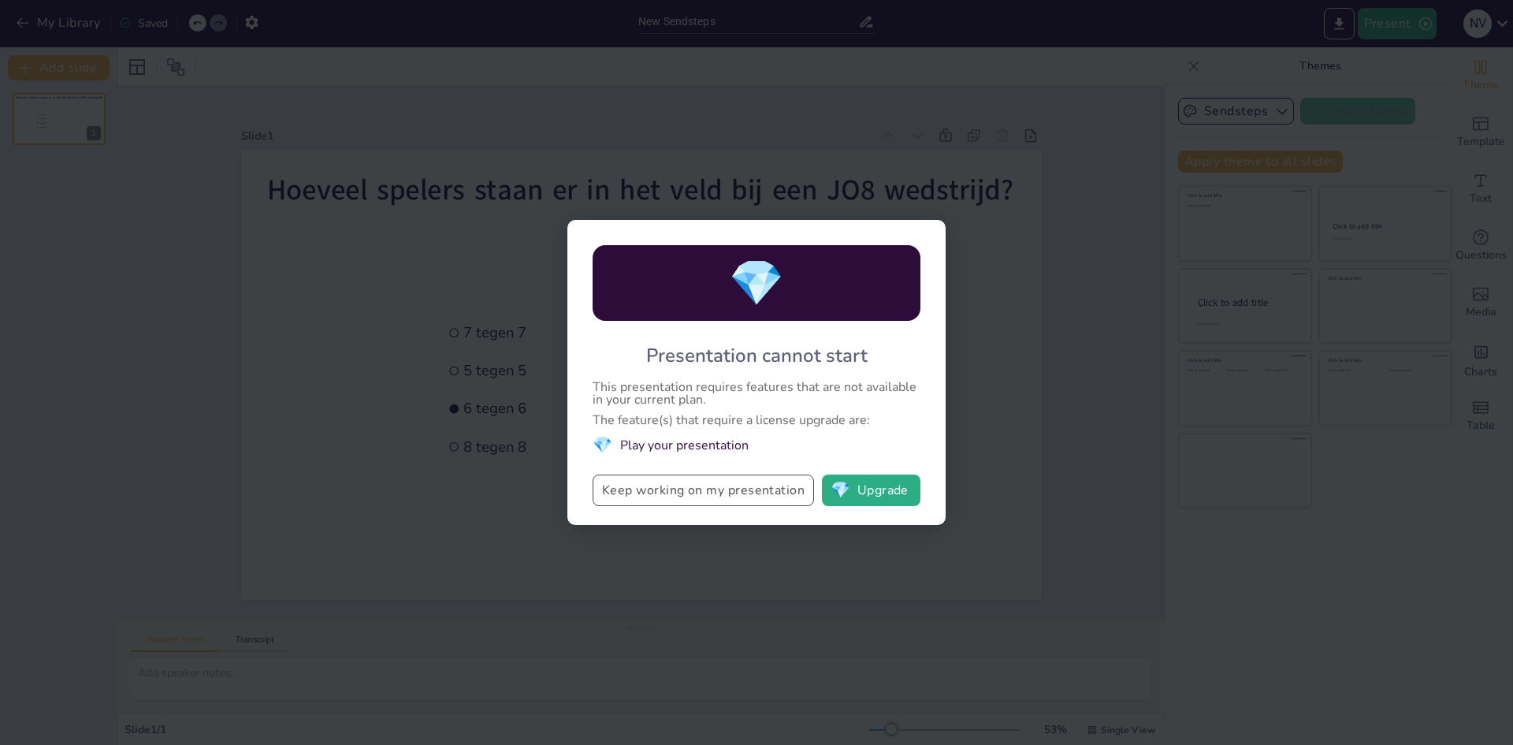
click at [751, 489] on button "Keep working on my presentation" at bounding box center [703, 490] width 221 height 32
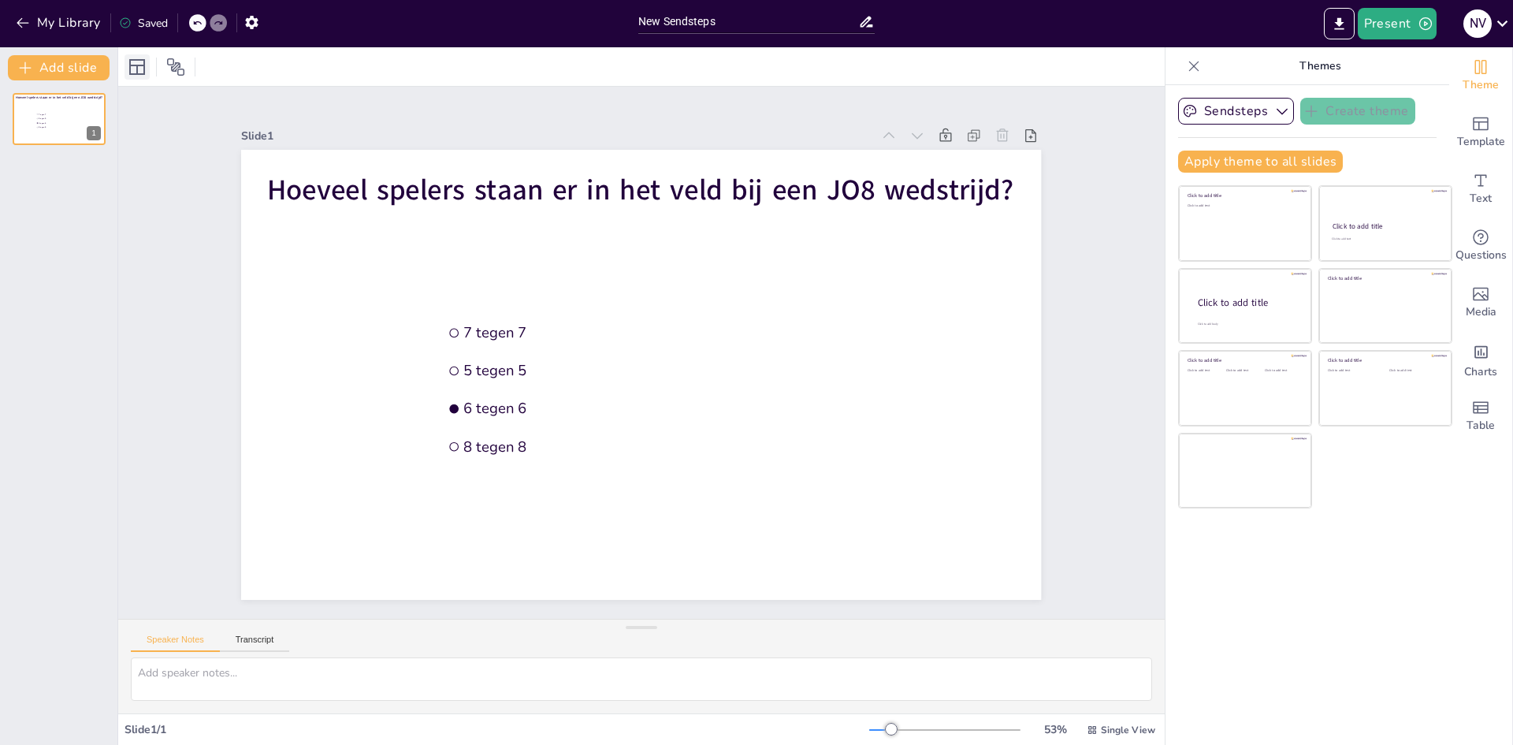
click at [139, 65] on icon at bounding box center [137, 67] width 16 height 16
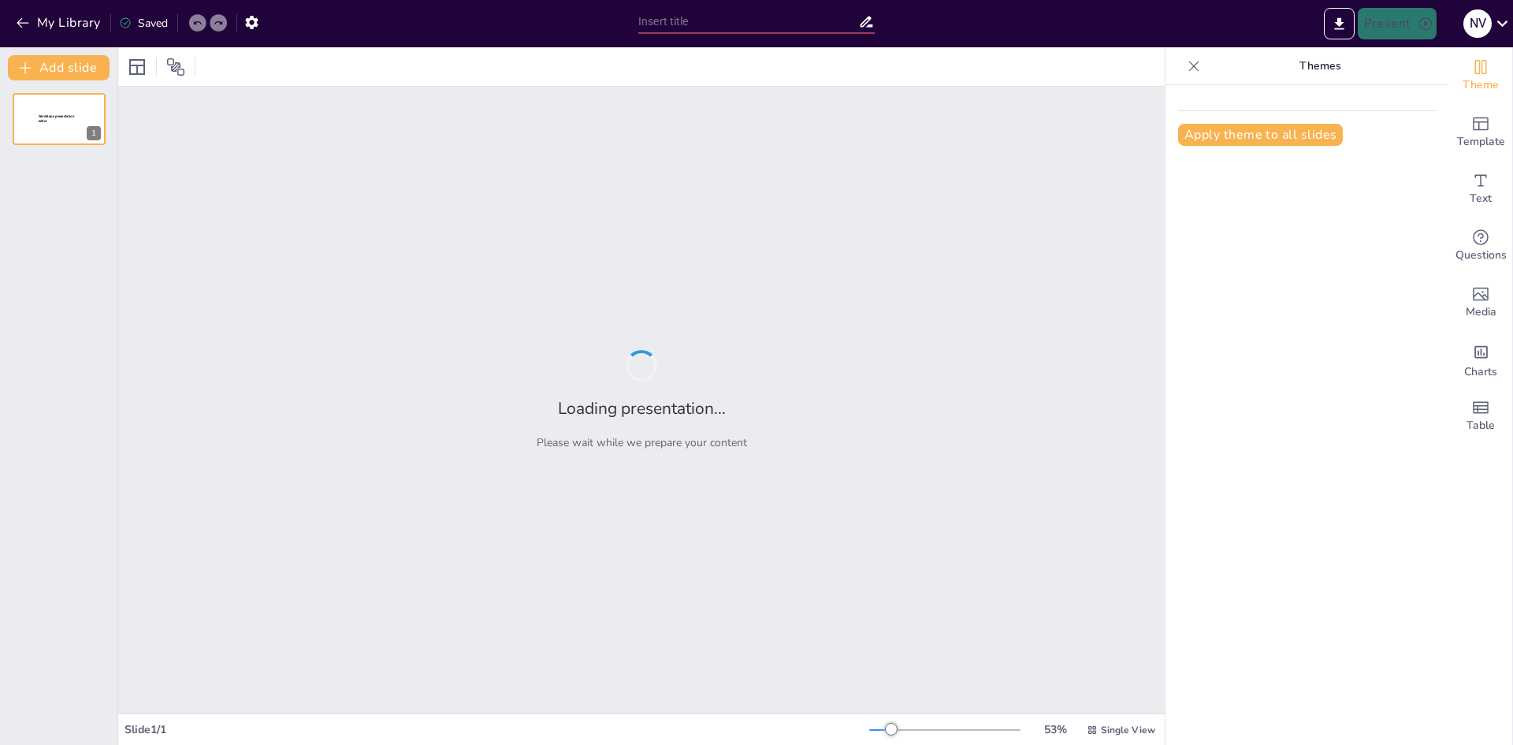
type input "New Sendsteps"
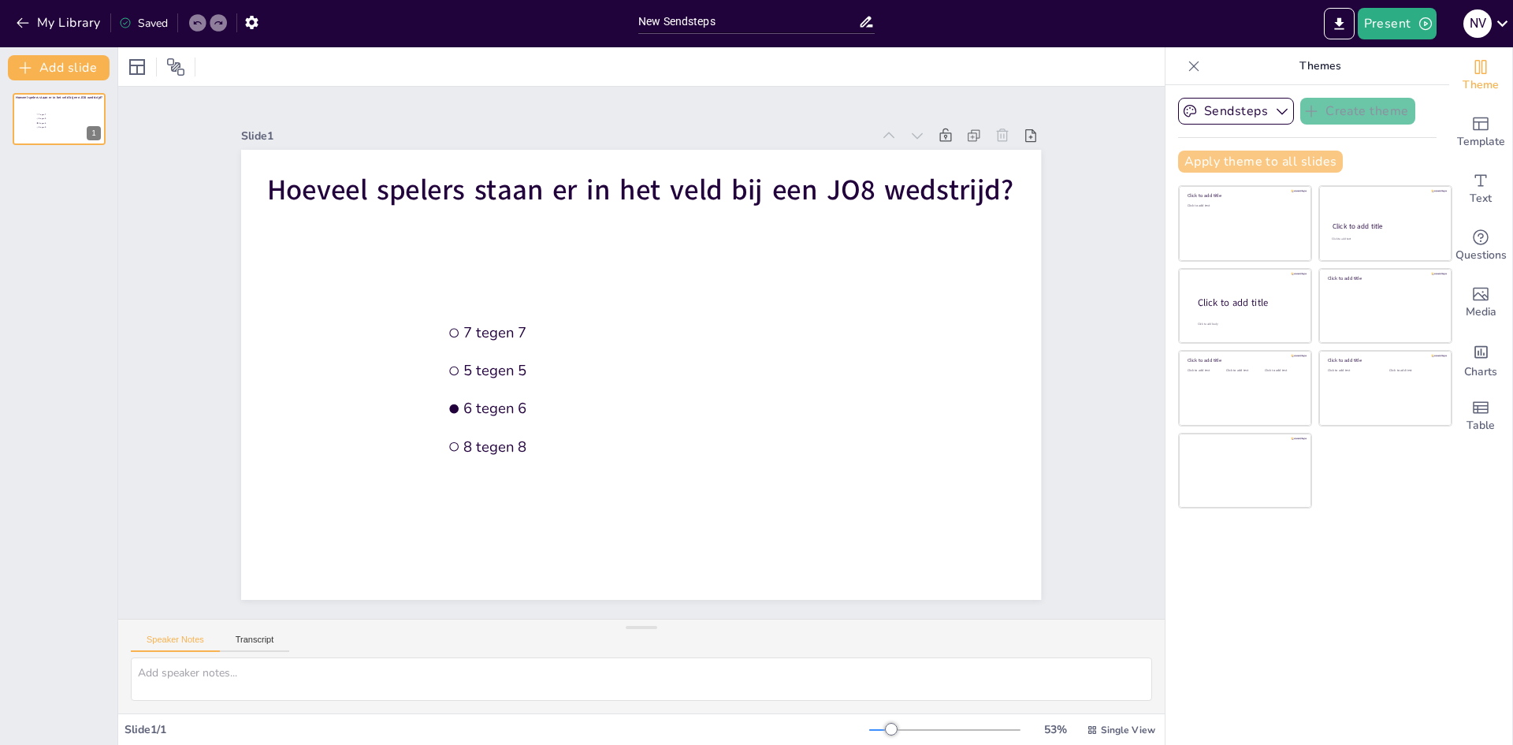
click at [1249, 161] on button "Apply theme to all slides" at bounding box center [1260, 162] width 165 height 22
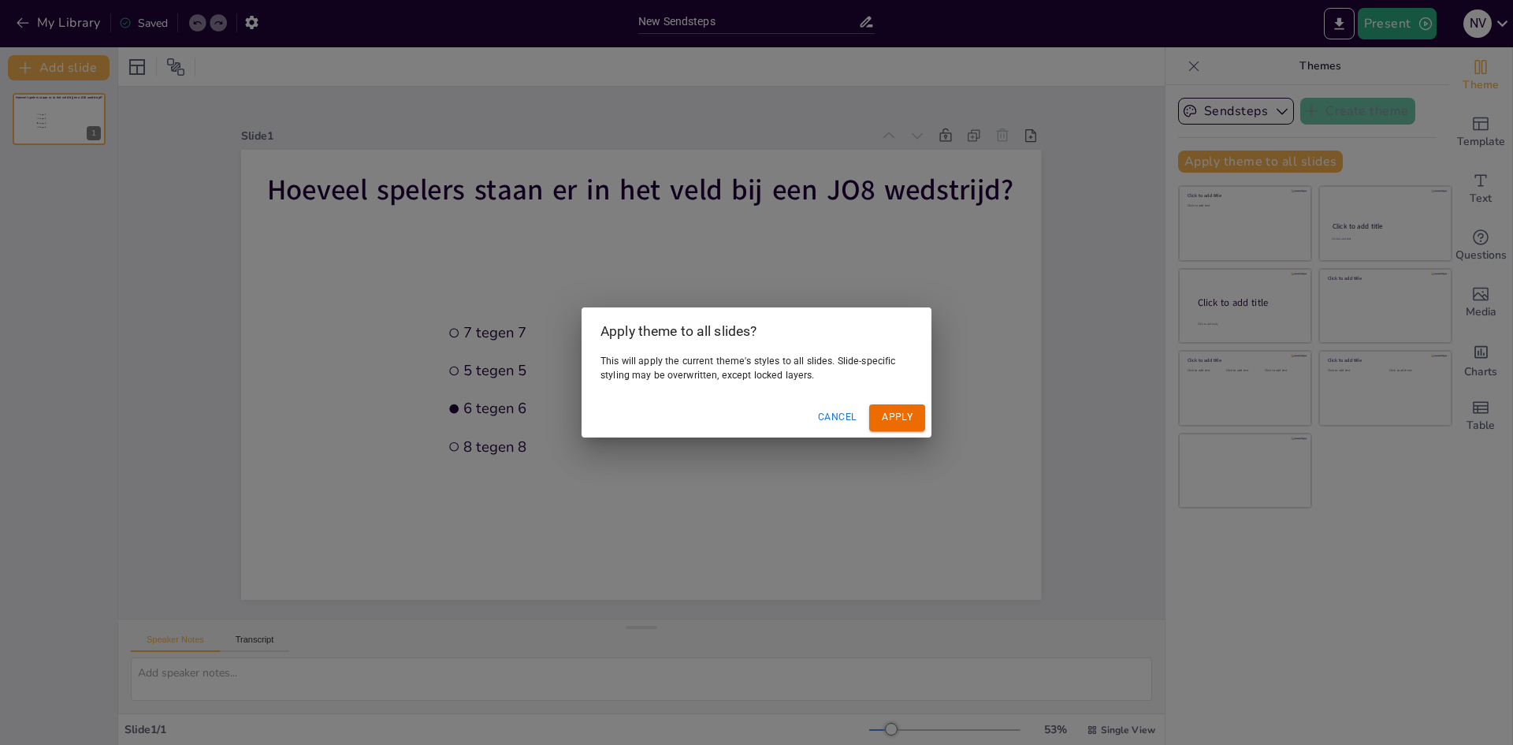
click at [911, 412] on button "Apply" at bounding box center [897, 417] width 56 height 26
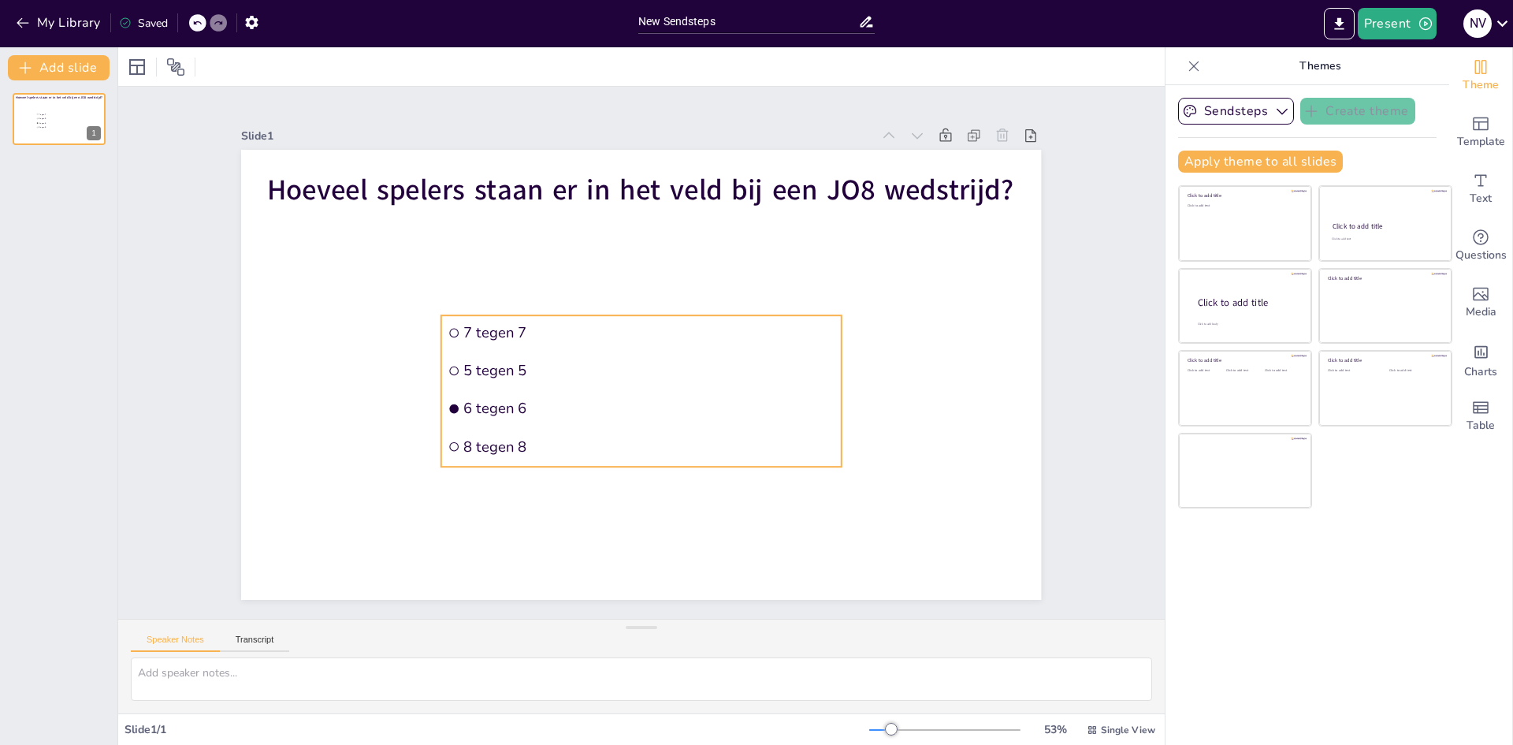
click at [742, 353] on li "5 tegen 5" at bounding box center [628, 364] width 293 height 321
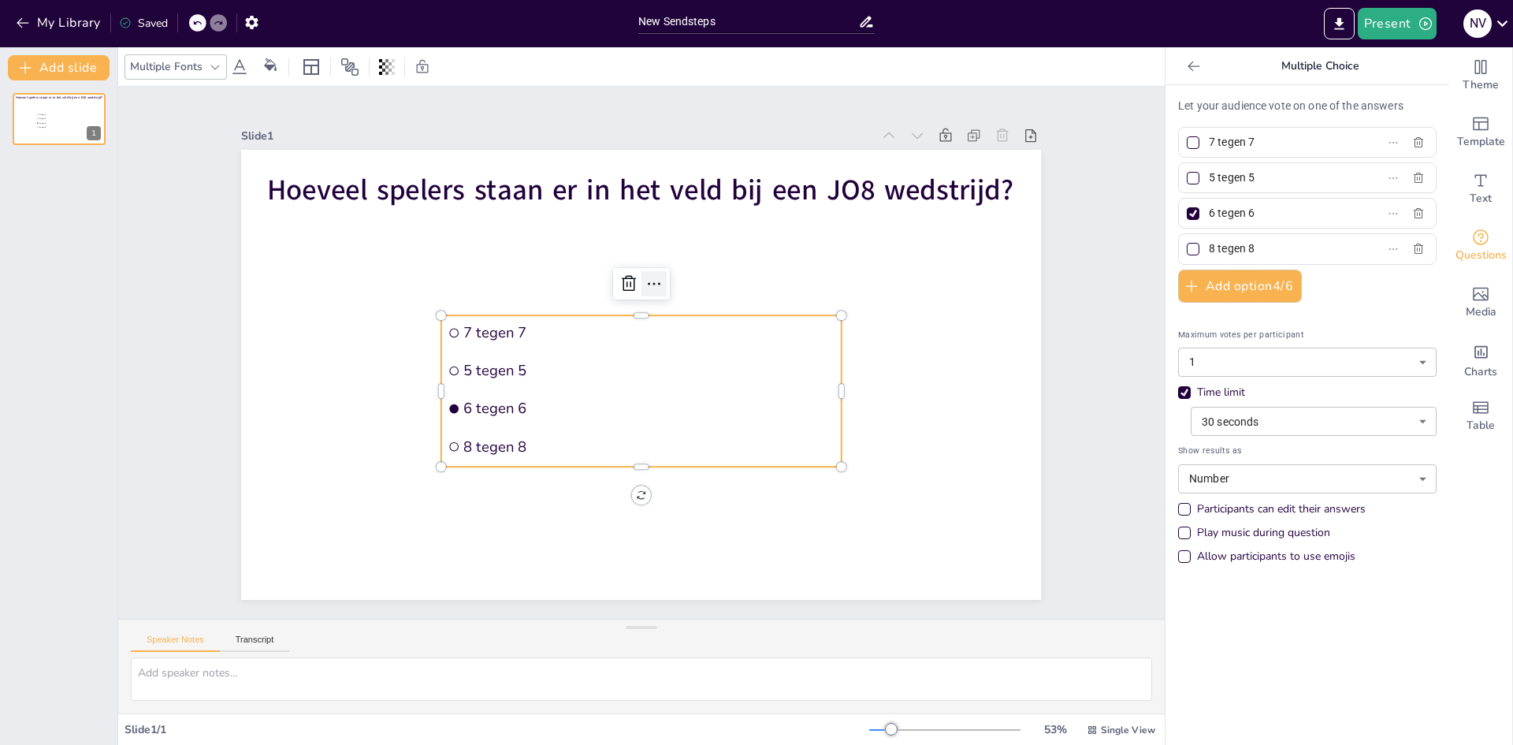
click at [657, 277] on icon at bounding box center [668, 288] width 22 height 22
click at [236, 64] on icon at bounding box center [239, 67] width 19 height 19
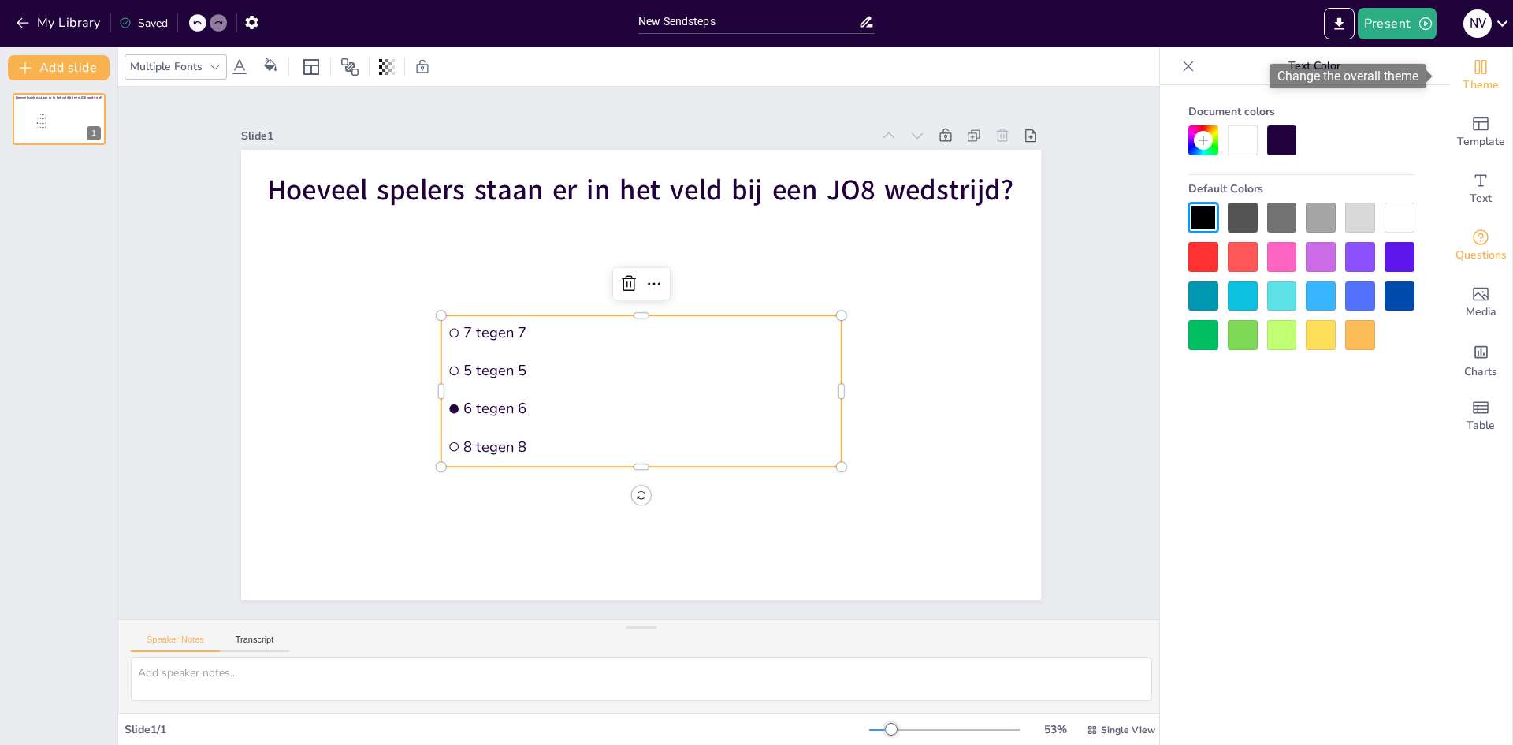
click at [1474, 79] on span "Theme" at bounding box center [1481, 84] width 36 height 17
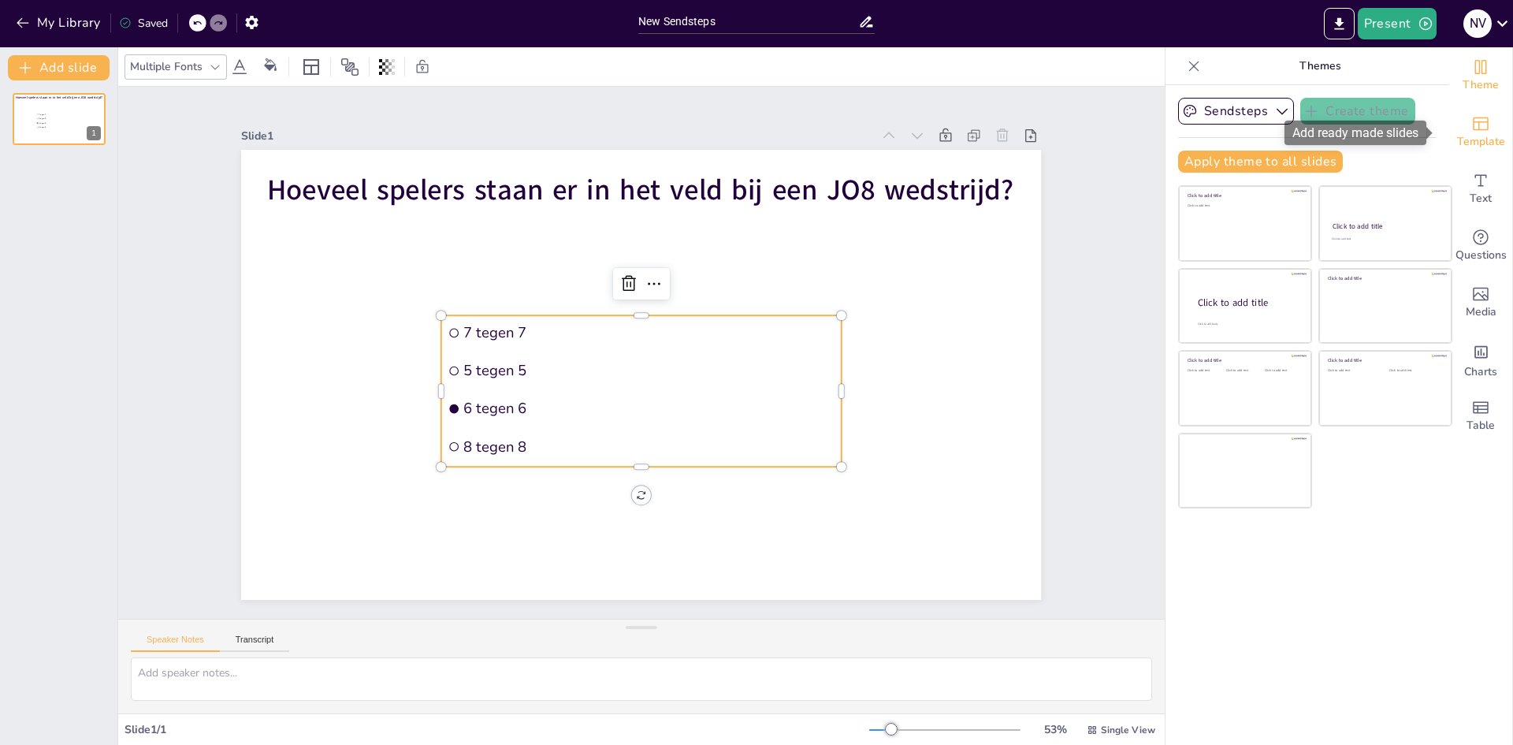
click at [1473, 121] on icon "Add ready made slides" at bounding box center [1481, 123] width 16 height 13
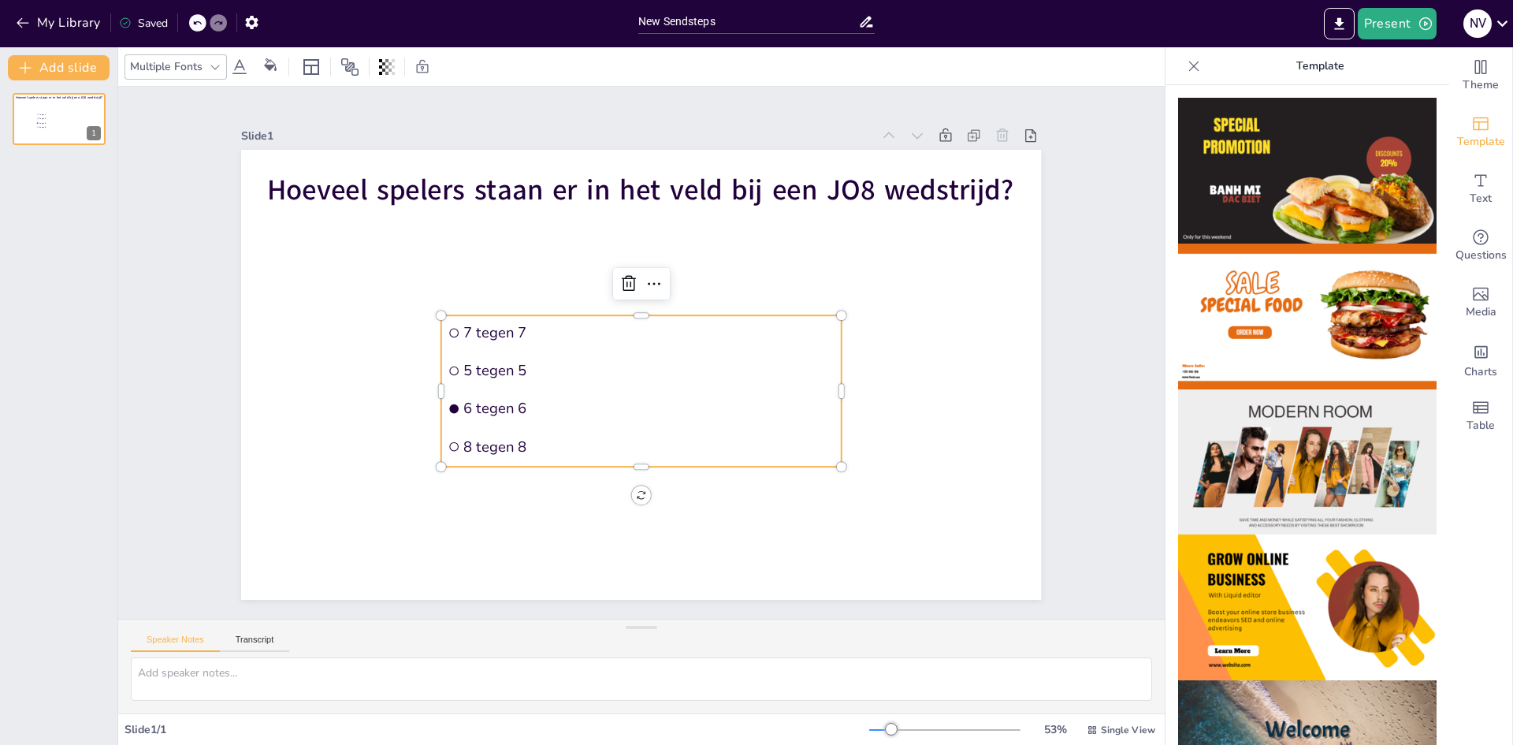
click at [1251, 182] on img at bounding box center [1307, 171] width 258 height 146
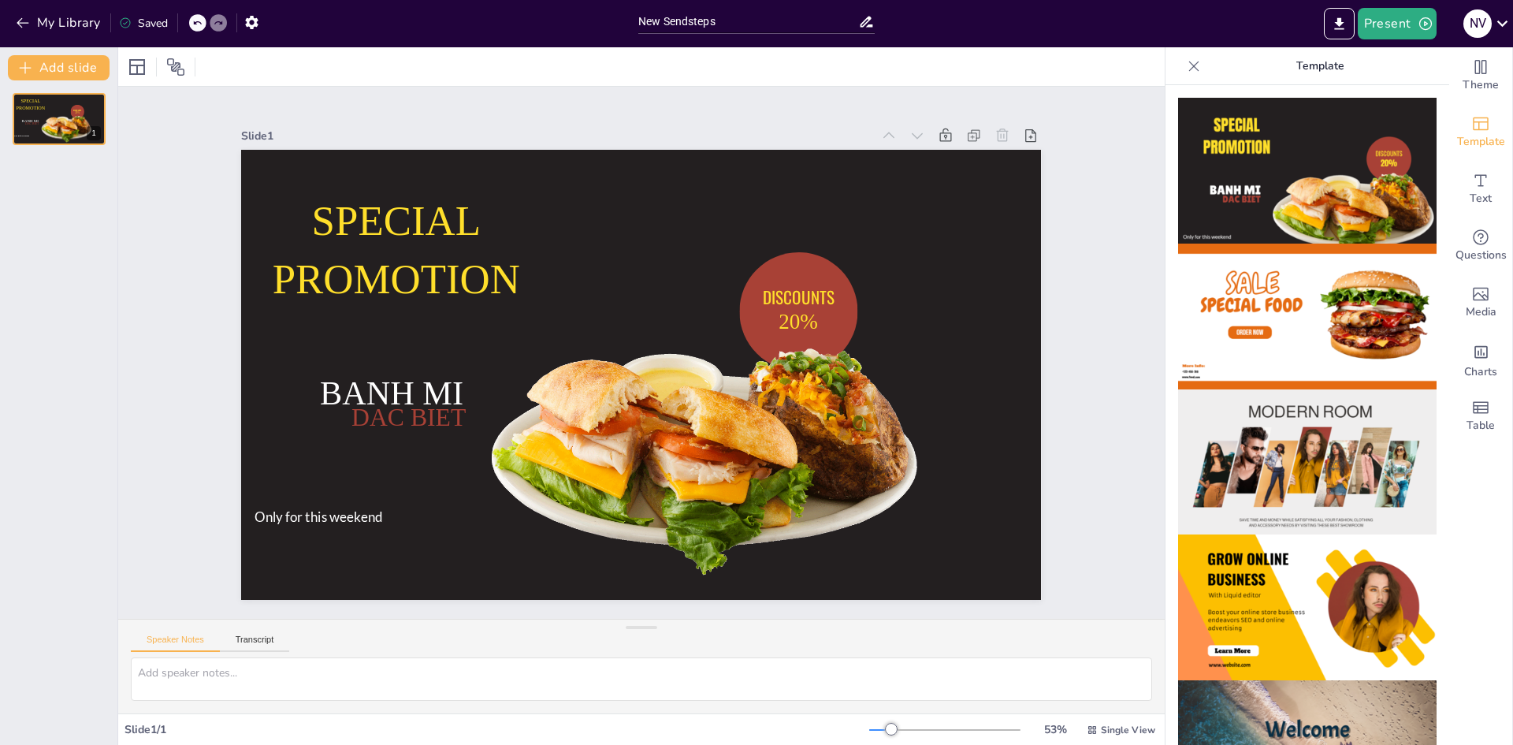
click at [199, 27] on icon at bounding box center [196, 22] width 9 height 9
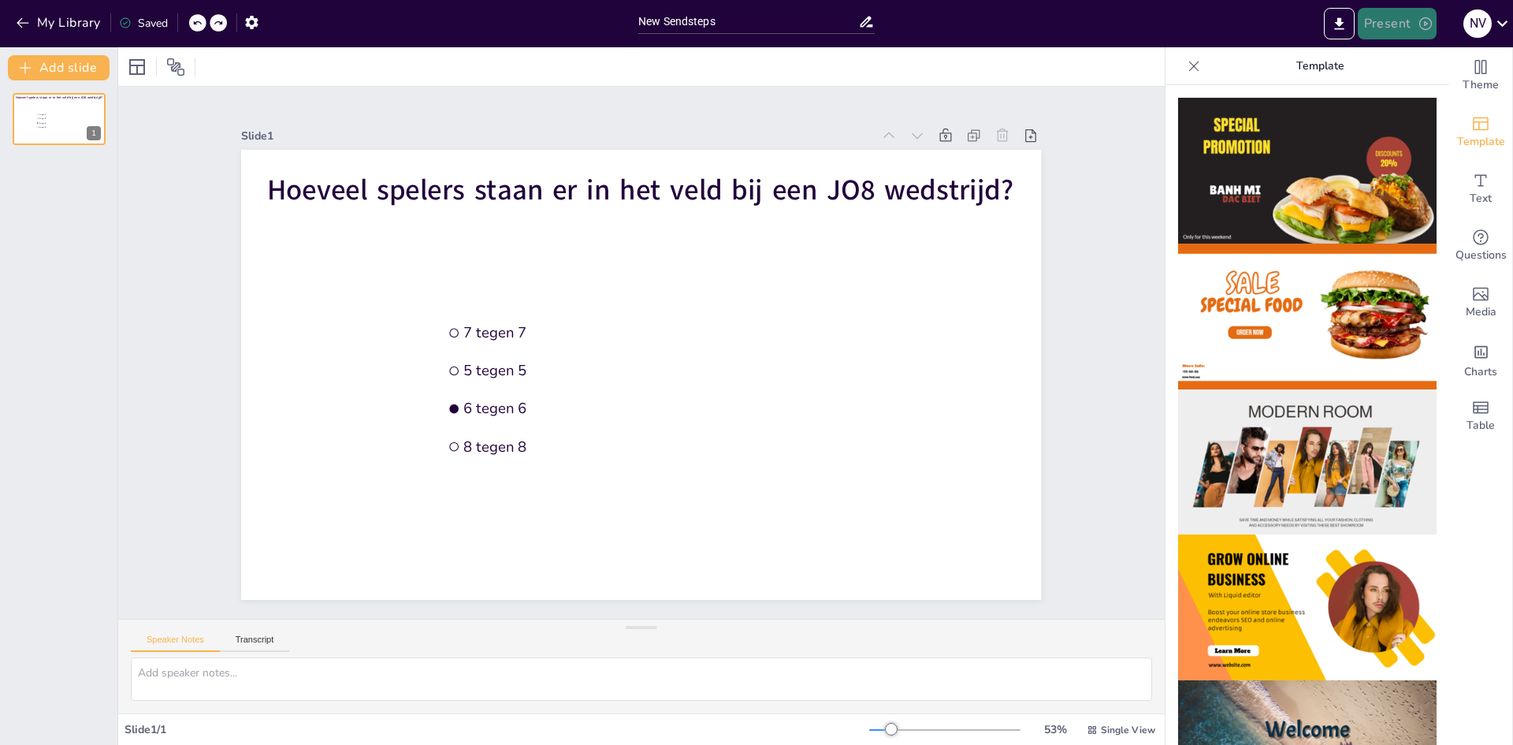
click at [1378, 20] on button "Present" at bounding box center [1397, 24] width 79 height 32
click at [1412, 89] on li "Play presentation" at bounding box center [1421, 96] width 124 height 25
